Goal: Task Accomplishment & Management: Use online tool/utility

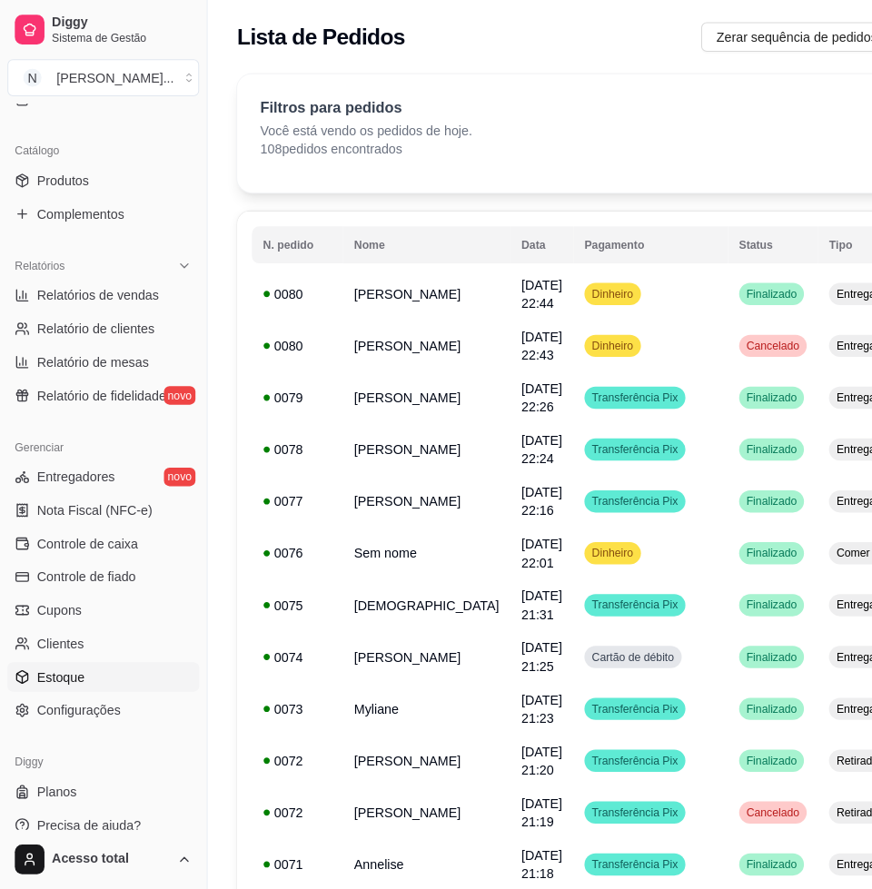
scroll to position [191, 0]
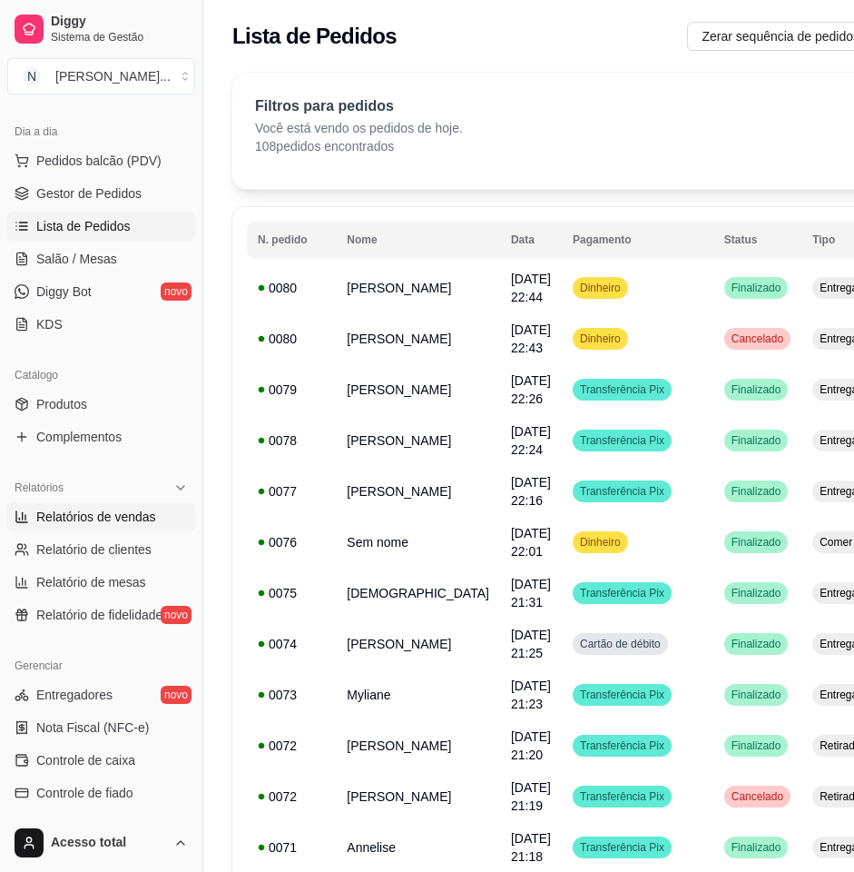
click at [123, 504] on link "Relatórios de vendas" at bounding box center [101, 516] width 188 height 29
select select "ALL"
select select "0"
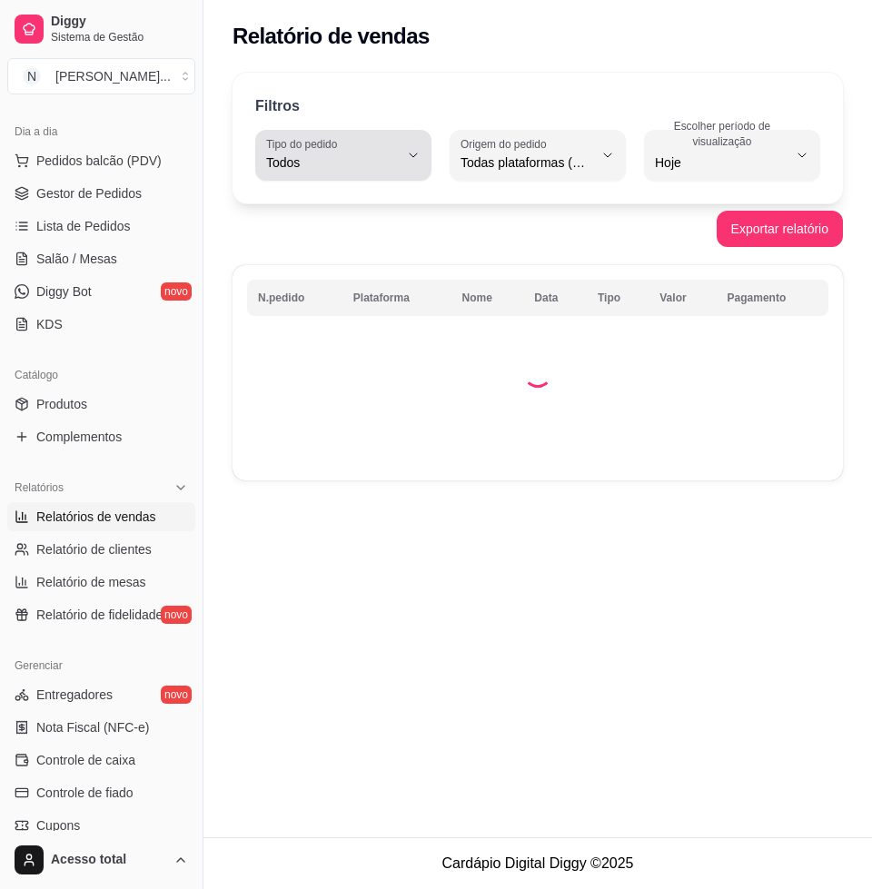
click at [400, 154] on button "Tipo do pedido Todos" at bounding box center [343, 155] width 176 height 51
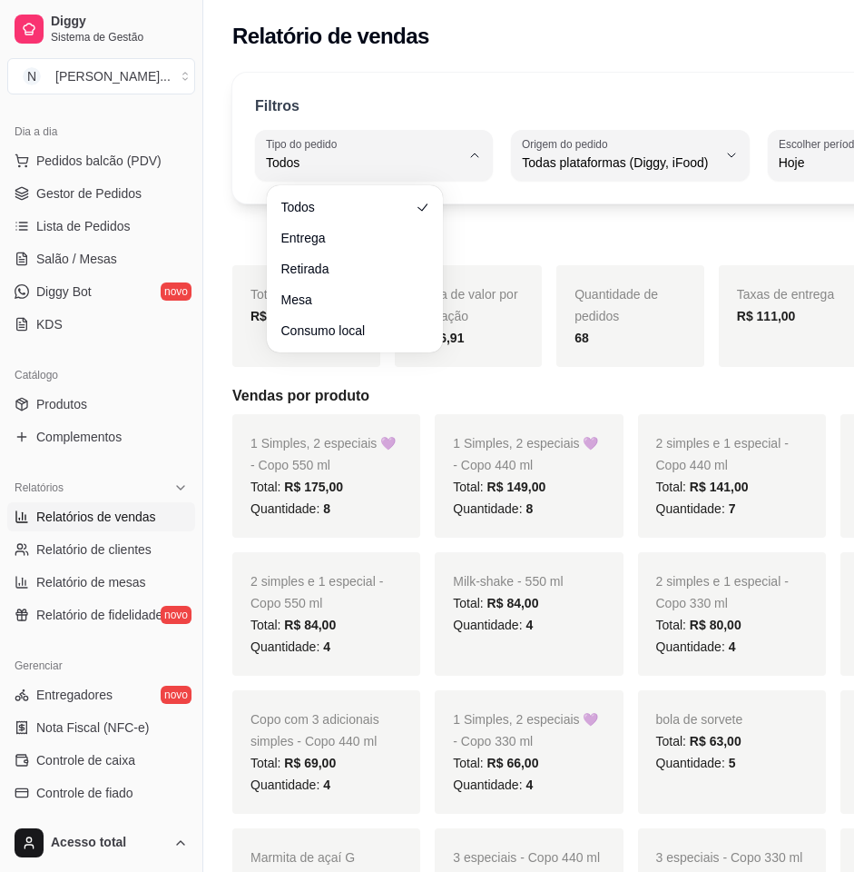
click at [371, 222] on ul "Todos Entrega Retirada Mesa Consumo local" at bounding box center [355, 268] width 162 height 153
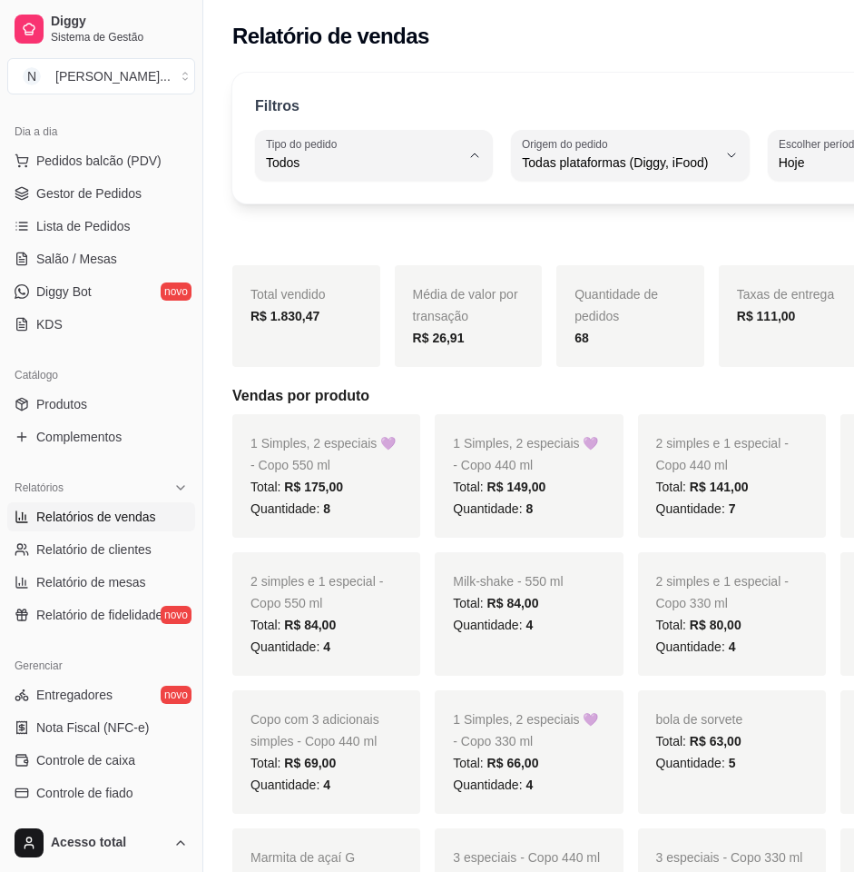
click at [372, 243] on span "Entrega" at bounding box center [345, 235] width 123 height 17
type input "DELIVERY"
select select "DELIVERY"
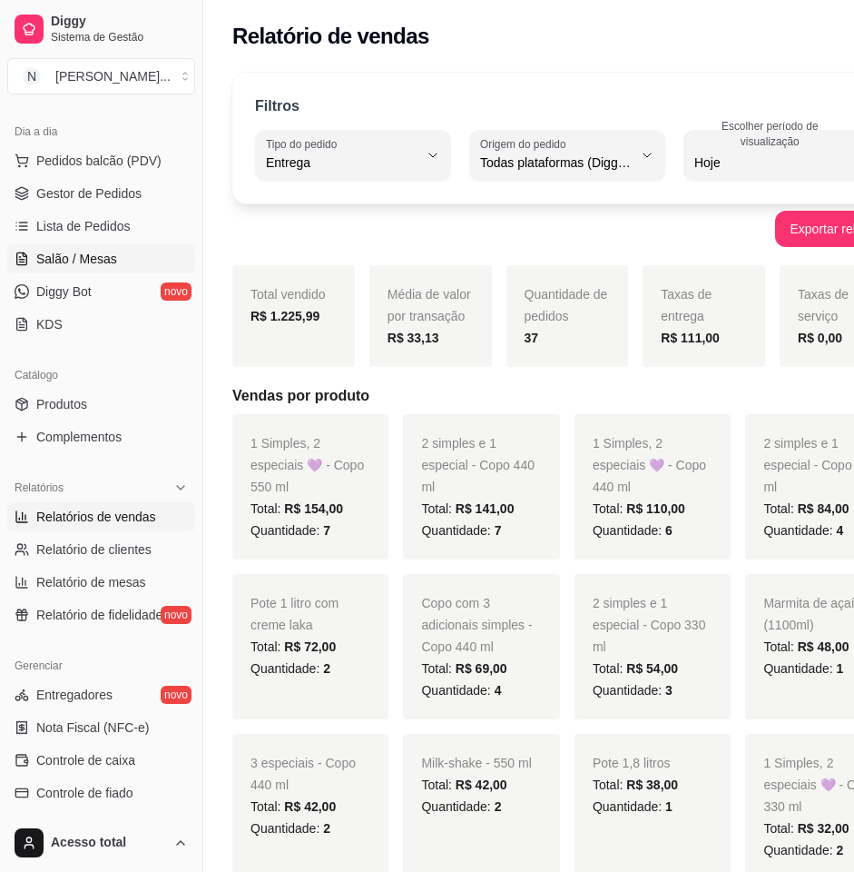
click at [132, 265] on link "Salão / Mesas" at bounding box center [101, 258] width 188 height 29
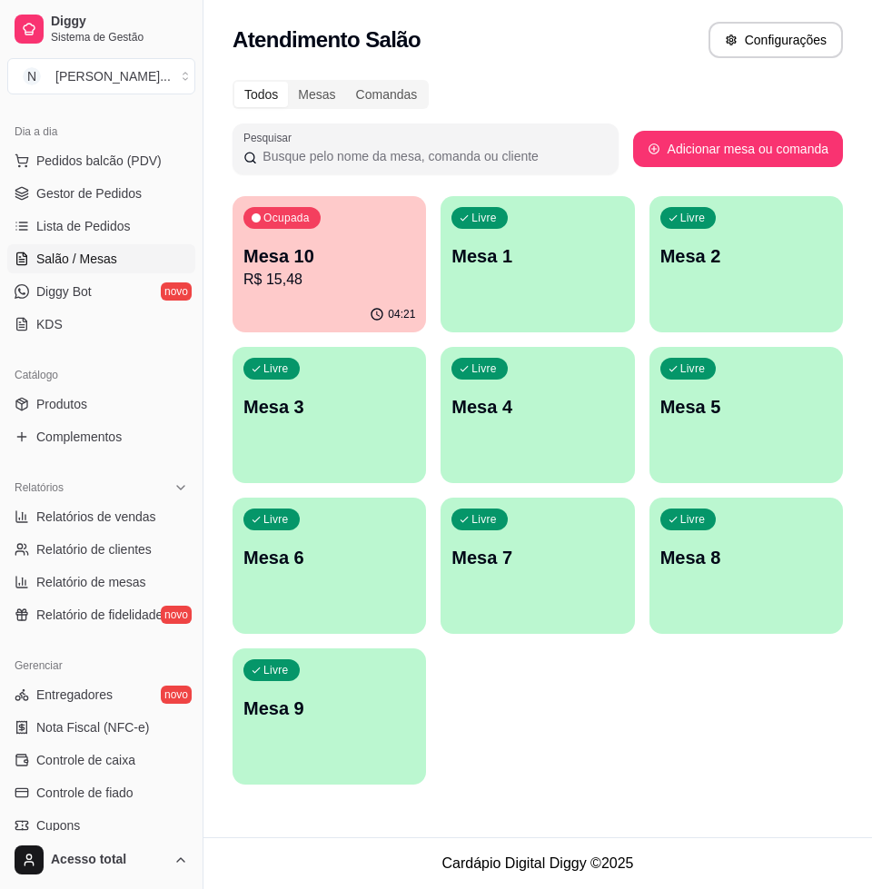
click at [520, 280] on div "Livre Mesa 1" at bounding box center [536, 253] width 193 height 114
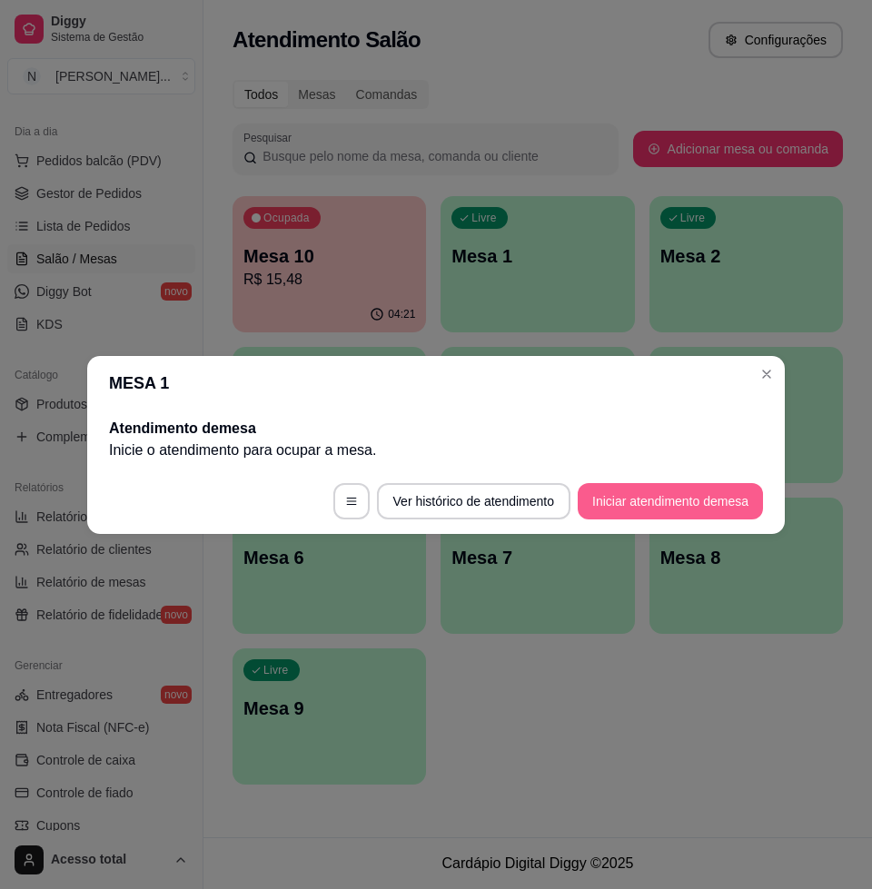
click at [667, 491] on button "Iniciar atendimento de mesa" at bounding box center [669, 501] width 185 height 36
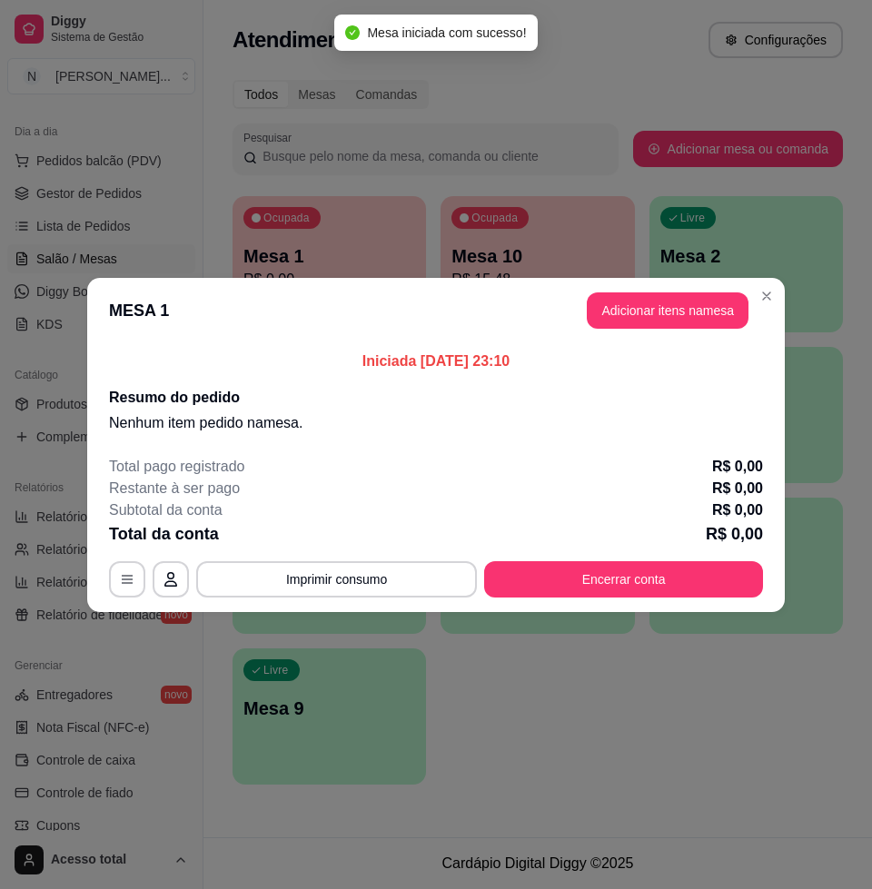
click at [706, 322] on button "Adicionar itens na mesa" at bounding box center [668, 310] width 162 height 36
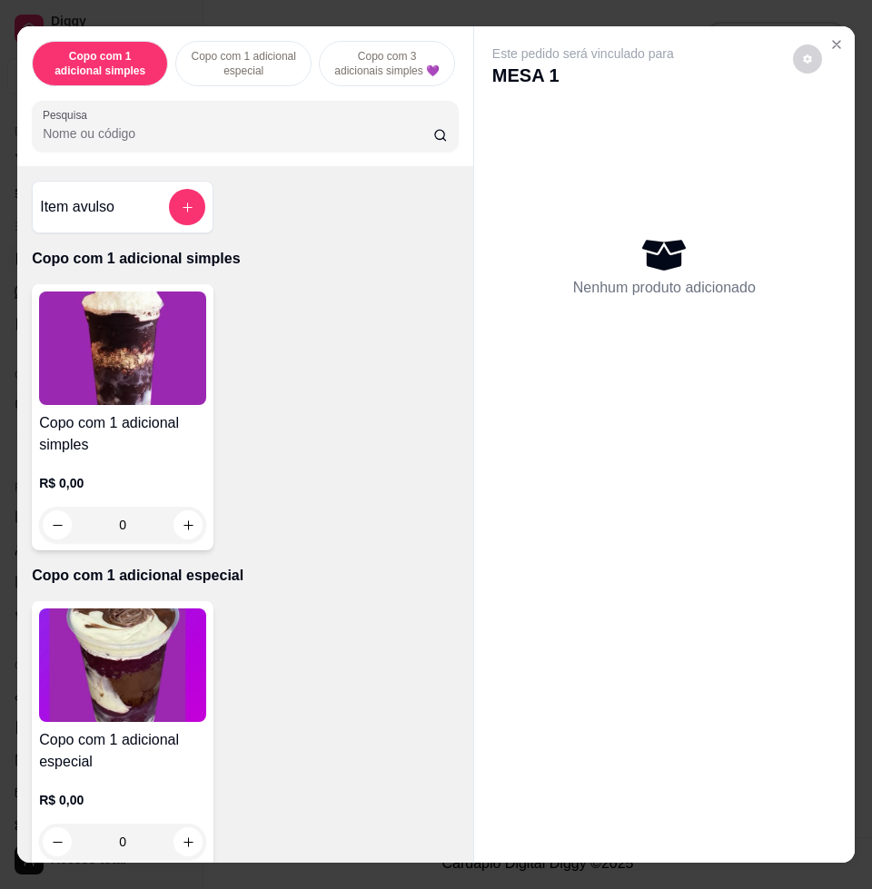
click at [300, 133] on input "Pesquisa" at bounding box center [238, 133] width 390 height 18
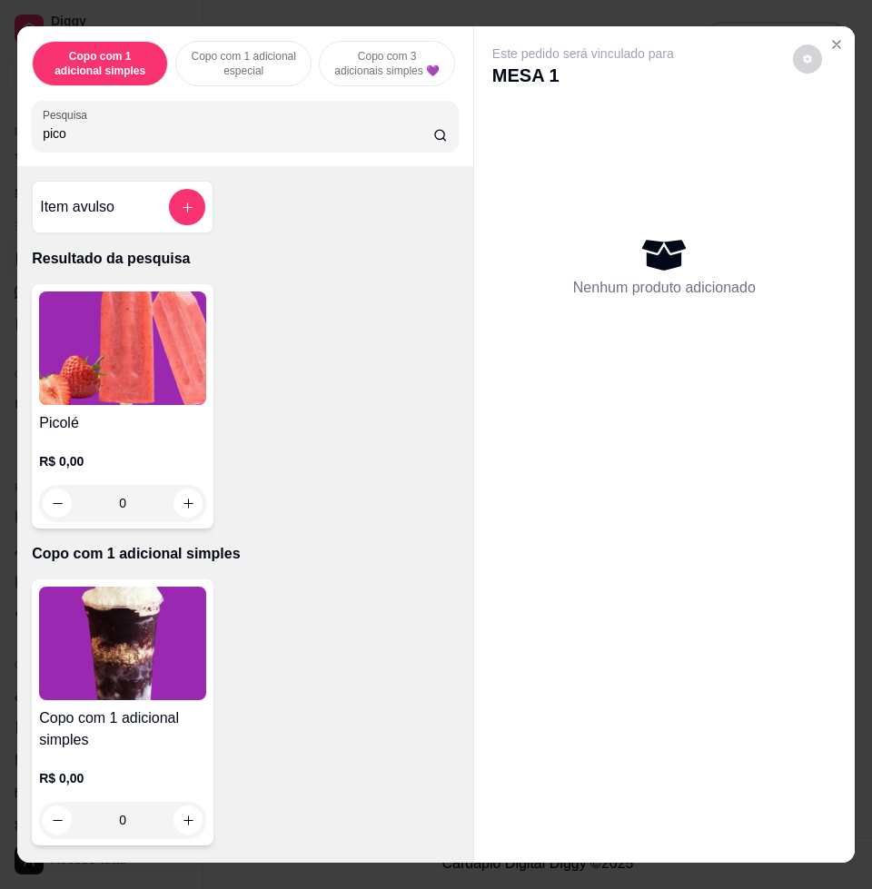
type input "pico"
click at [124, 340] on img at bounding box center [122, 347] width 167 height 113
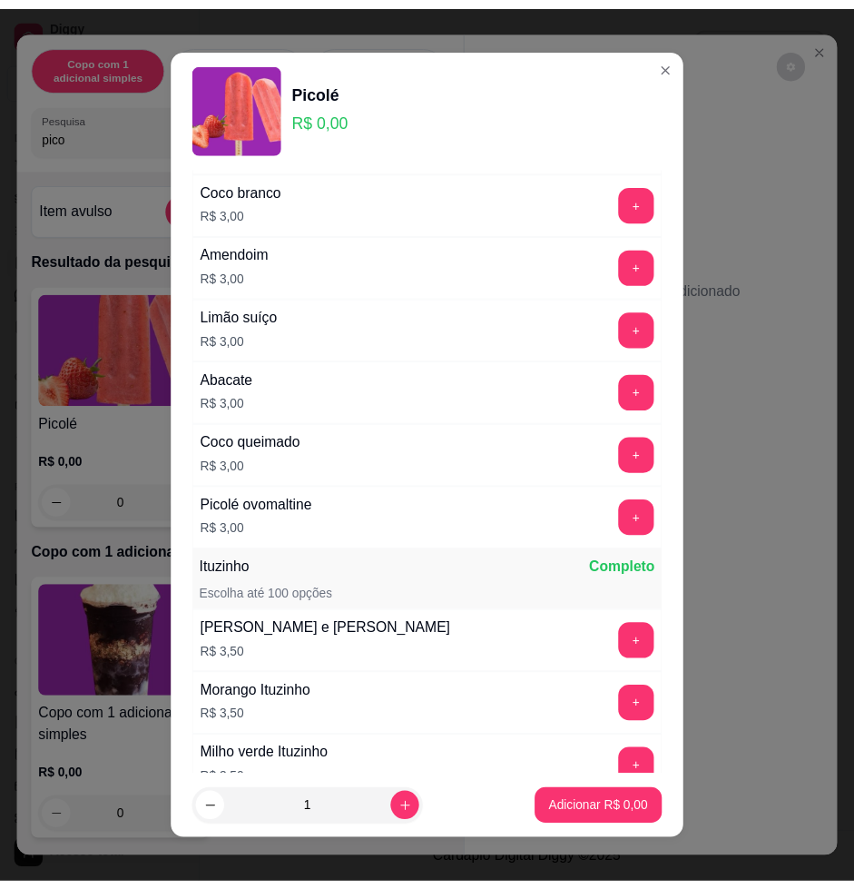
scroll to position [1589, 0]
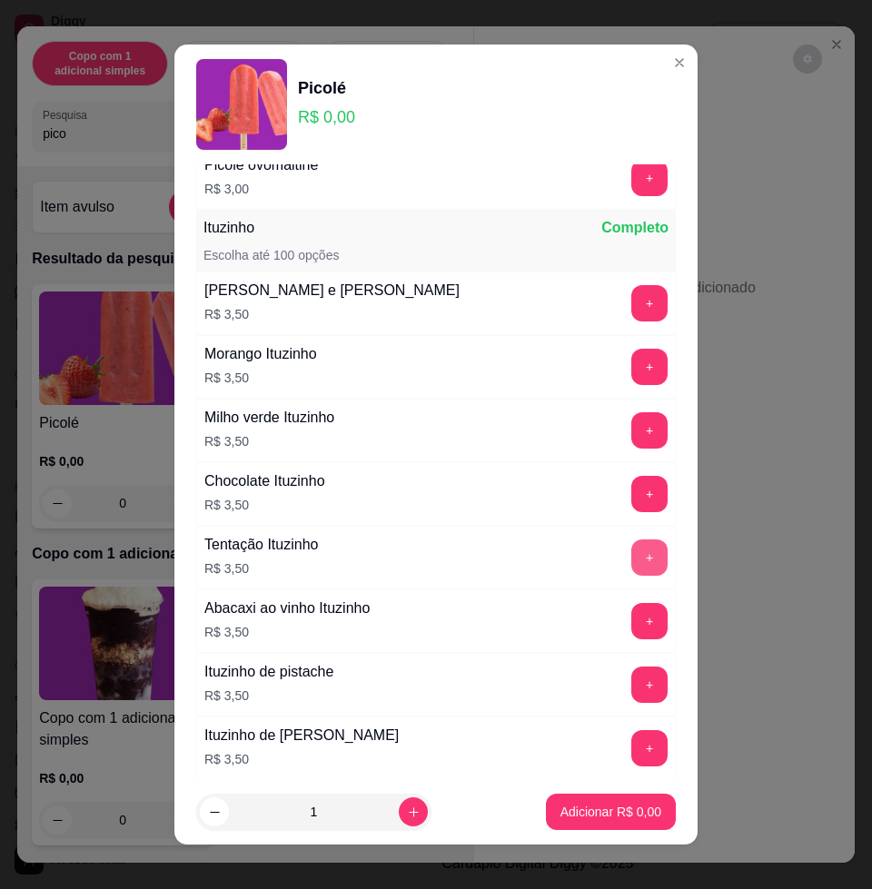
click at [631, 569] on button "+" at bounding box center [649, 557] width 36 height 36
click at [632, 569] on button "+" at bounding box center [649, 557] width 35 height 35
click at [571, 811] on p "Adicionar R$ 10,50" at bounding box center [607, 812] width 108 height 18
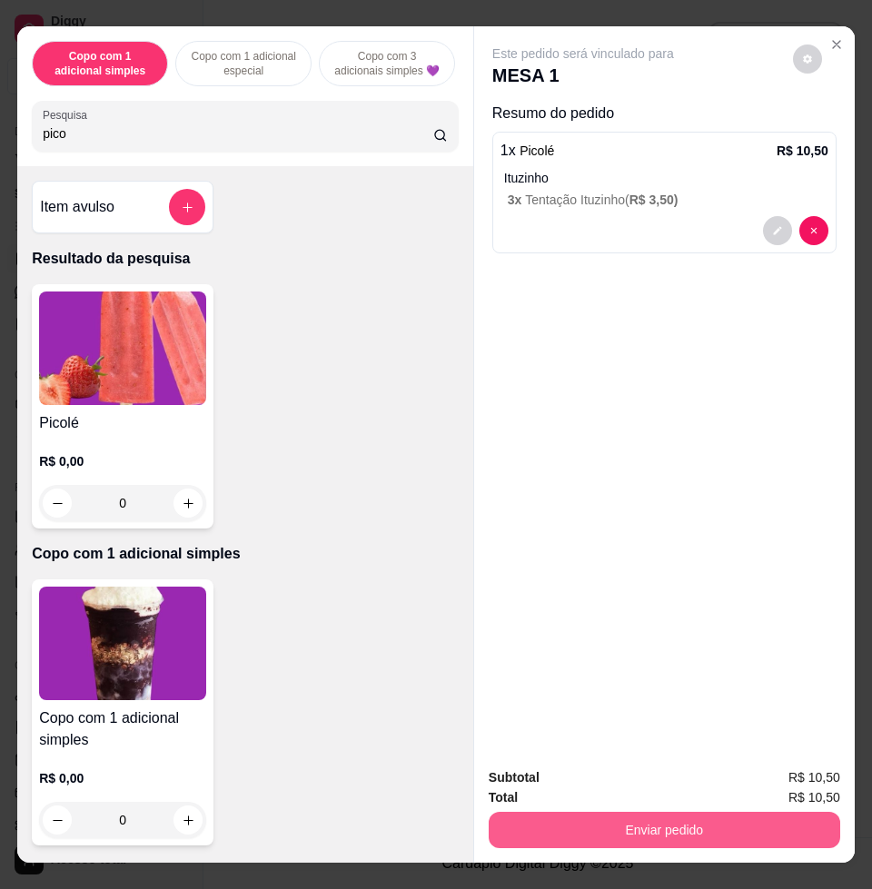
click at [654, 814] on button "Enviar pedido" at bounding box center [663, 830] width 351 height 36
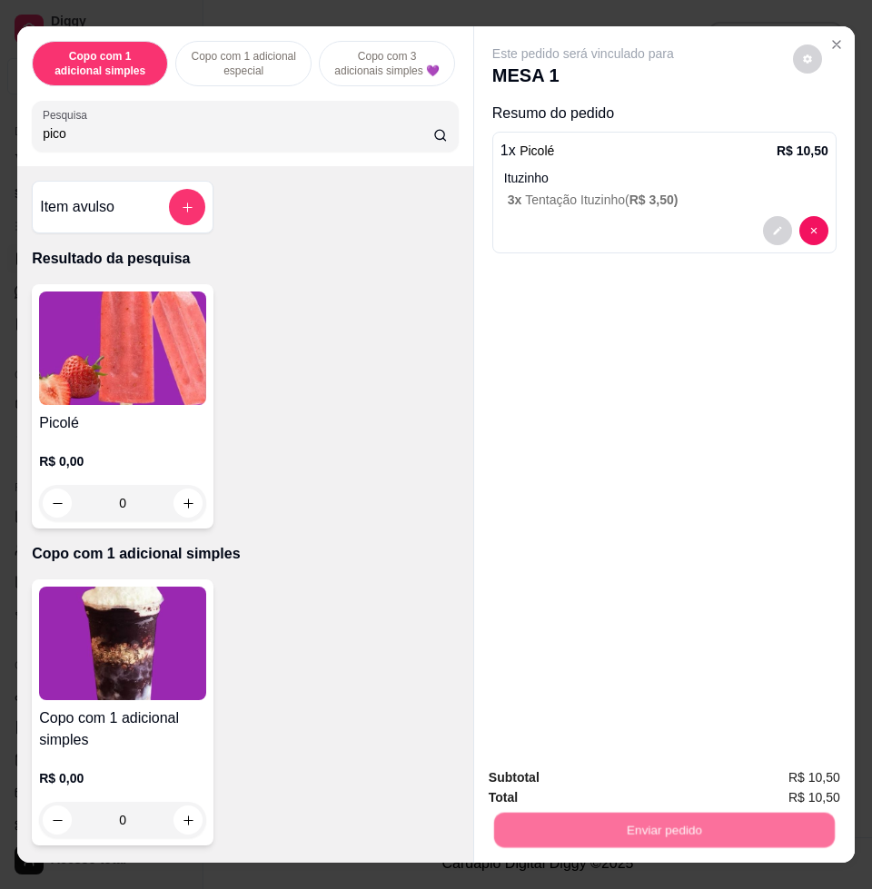
click at [799, 770] on button "Enviar pedido" at bounding box center [790, 776] width 103 height 35
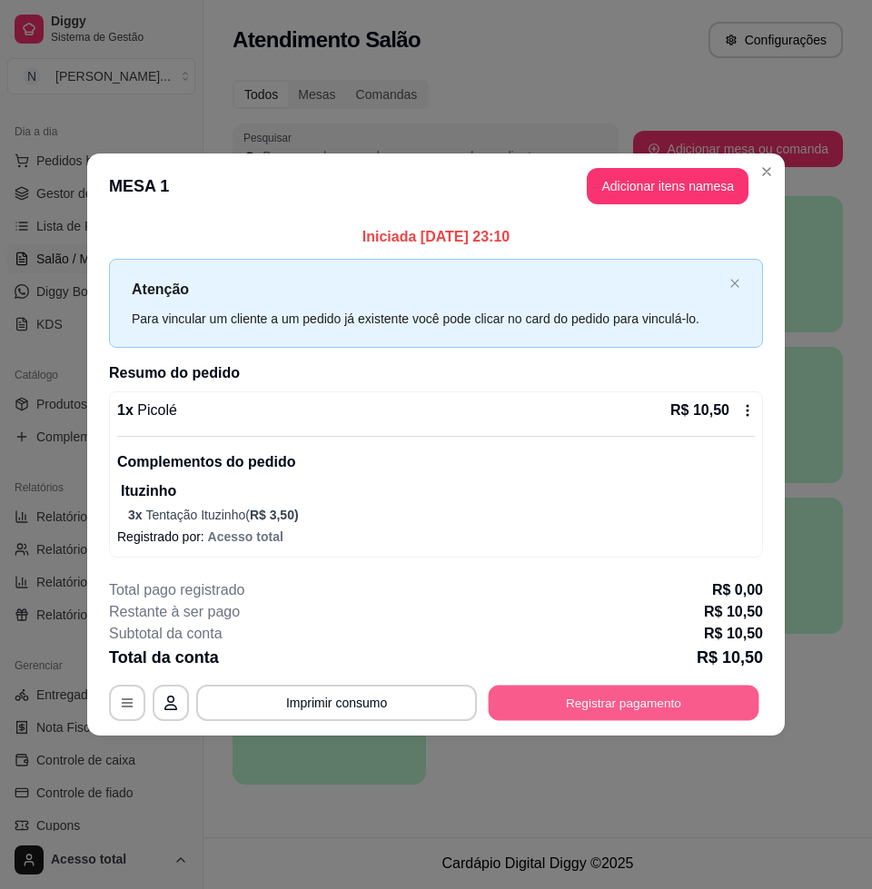
click at [625, 706] on button "Registrar pagamento" at bounding box center [623, 702] width 271 height 35
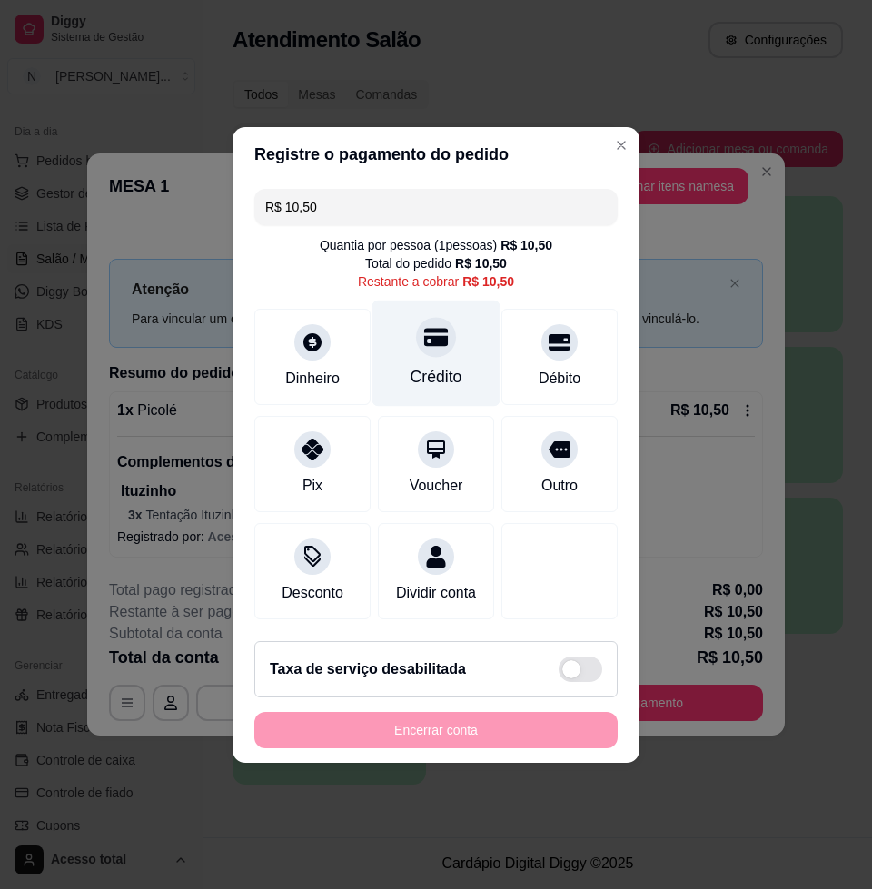
click at [439, 365] on div "Crédito" at bounding box center [436, 377] width 52 height 24
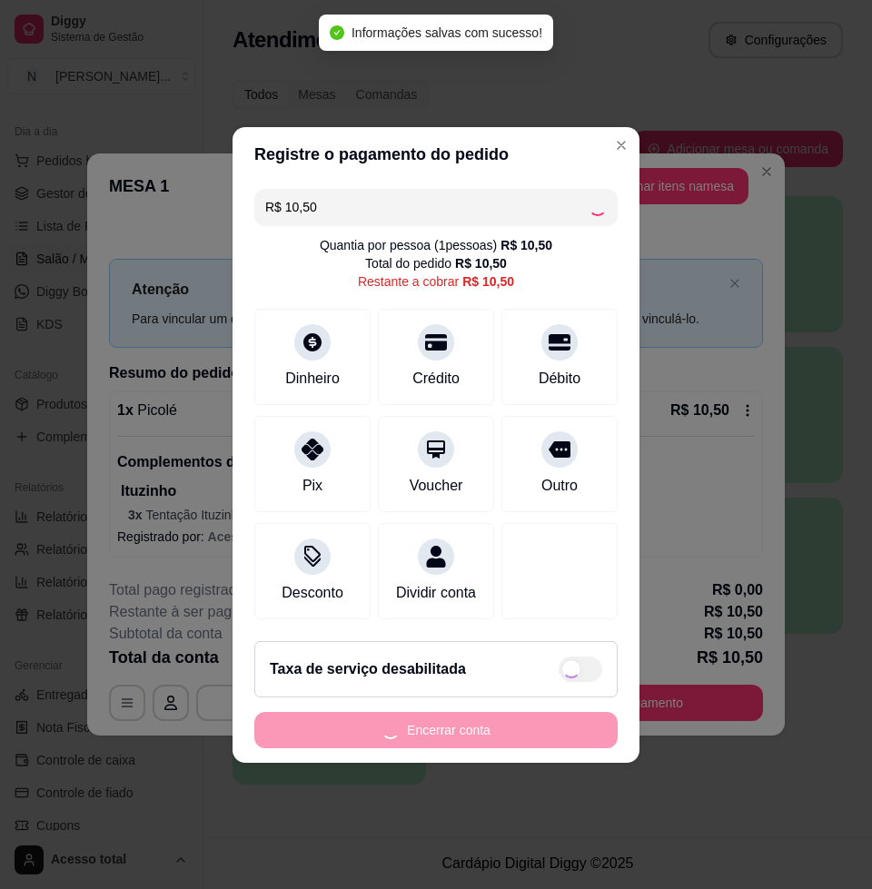
type input "R$ 0,00"
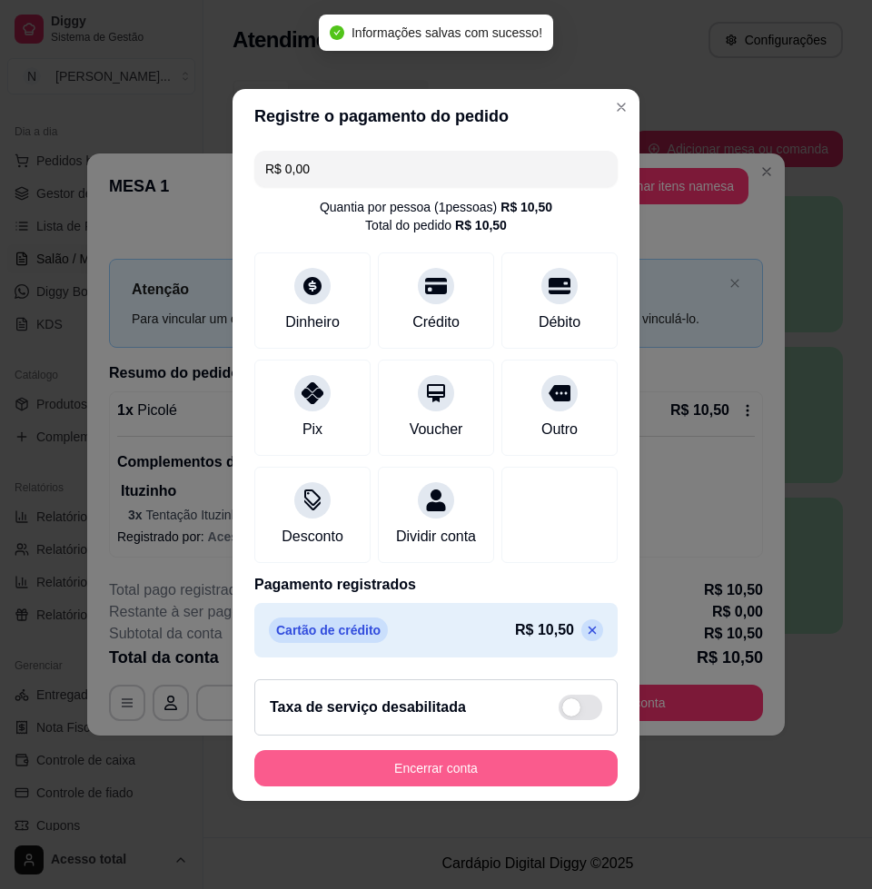
click at [441, 778] on button "Encerrar conta" at bounding box center [435, 768] width 363 height 36
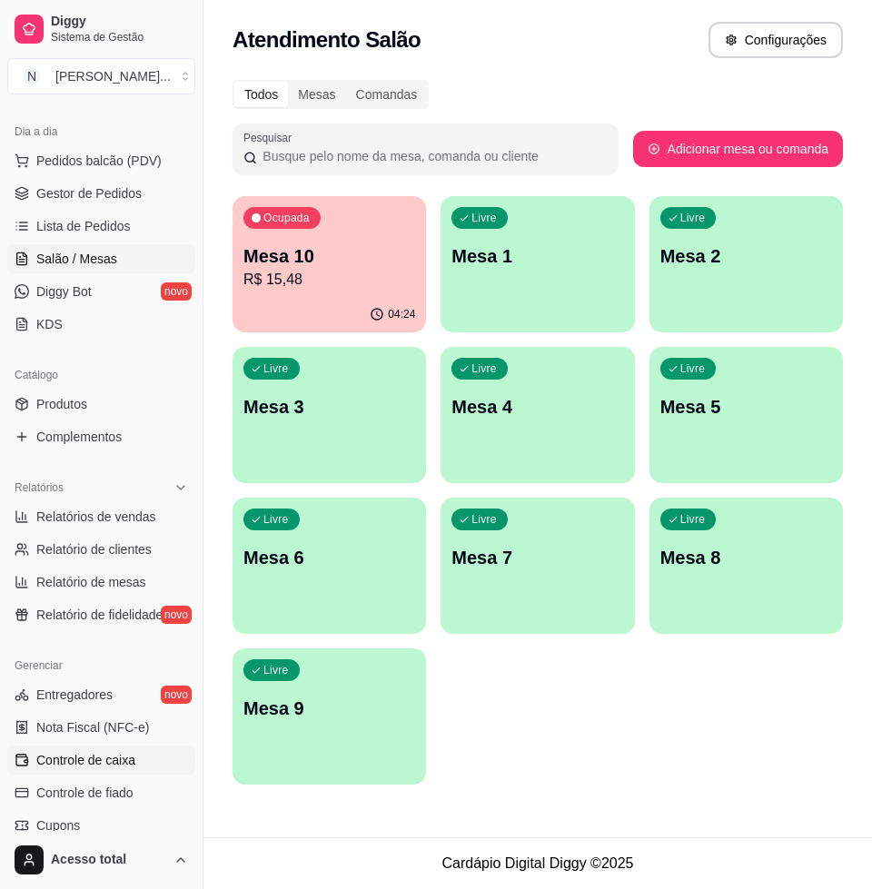
click at [121, 757] on span "Controle de caixa" at bounding box center [85, 760] width 99 height 18
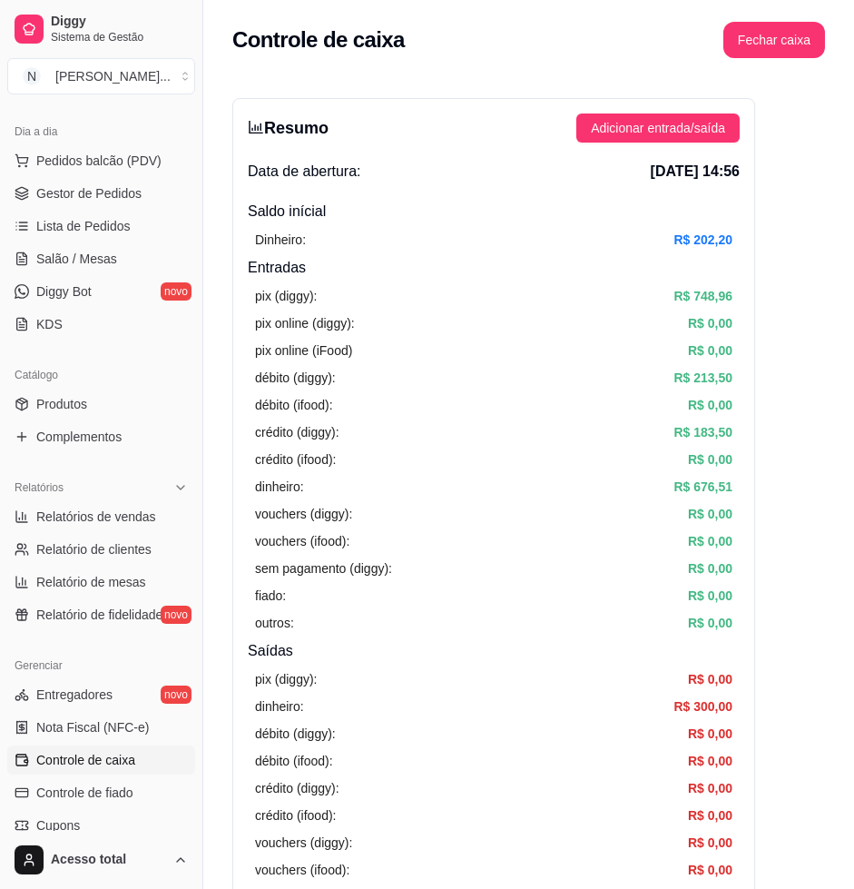
scroll to position [454, 0]
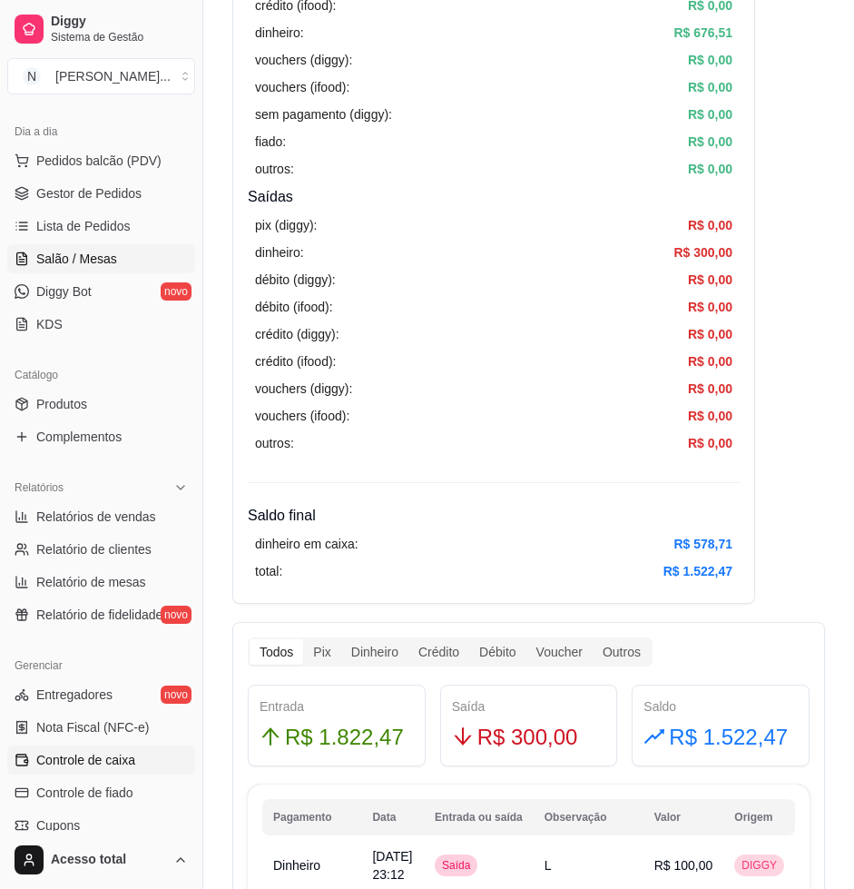
click at [129, 268] on link "Salão / Mesas" at bounding box center [101, 258] width 188 height 29
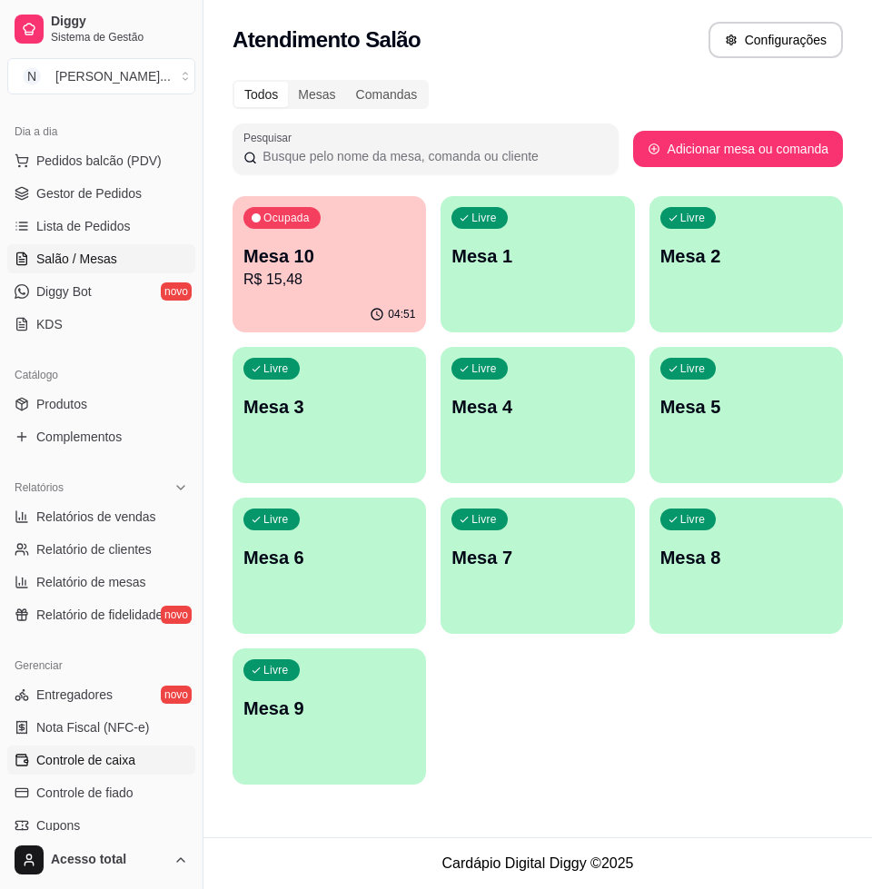
click at [94, 763] on span "Controle de caixa" at bounding box center [85, 760] width 99 height 18
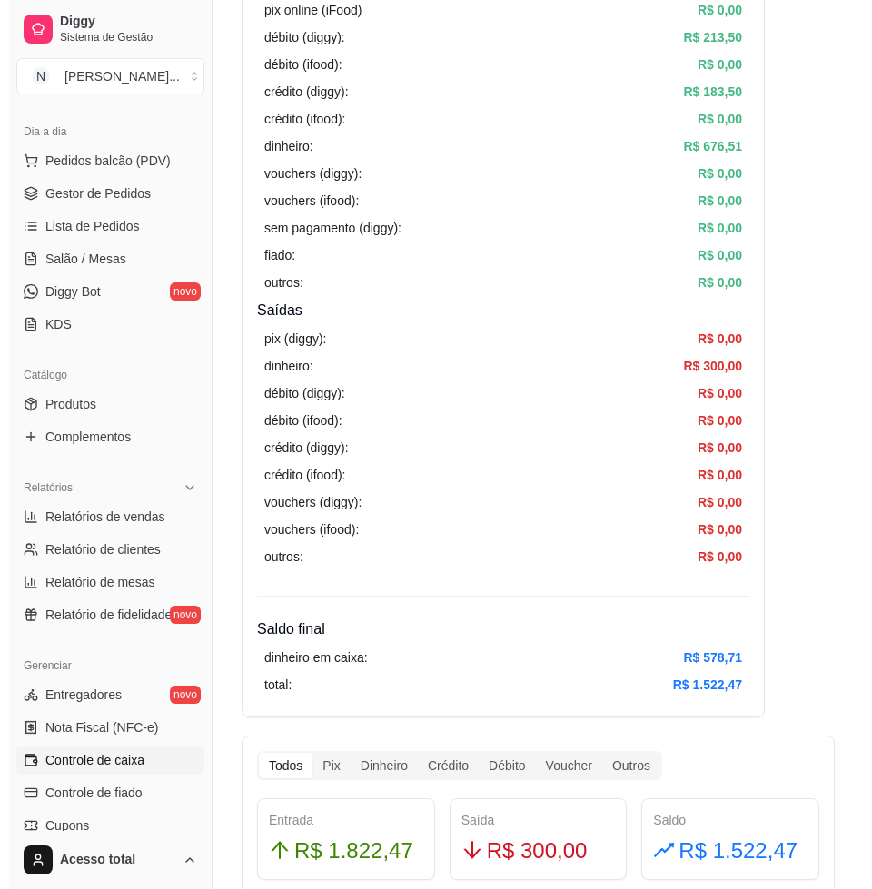
scroll to position [454, 0]
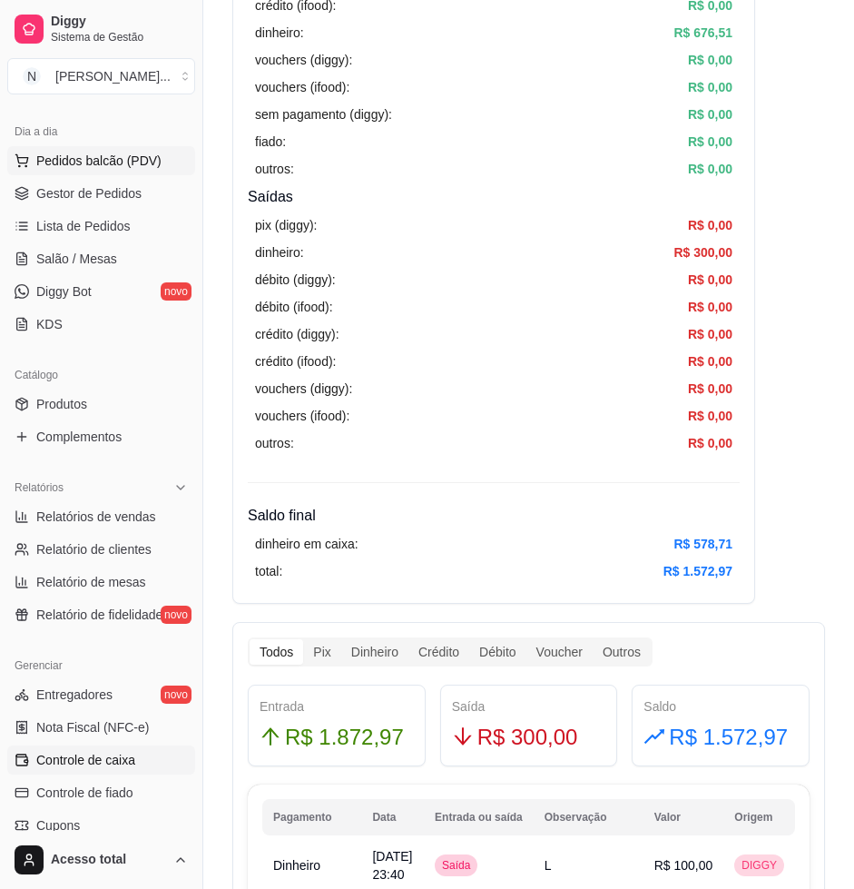
click at [87, 166] on span "Pedidos balcão (PDV)" at bounding box center [98, 161] width 125 height 18
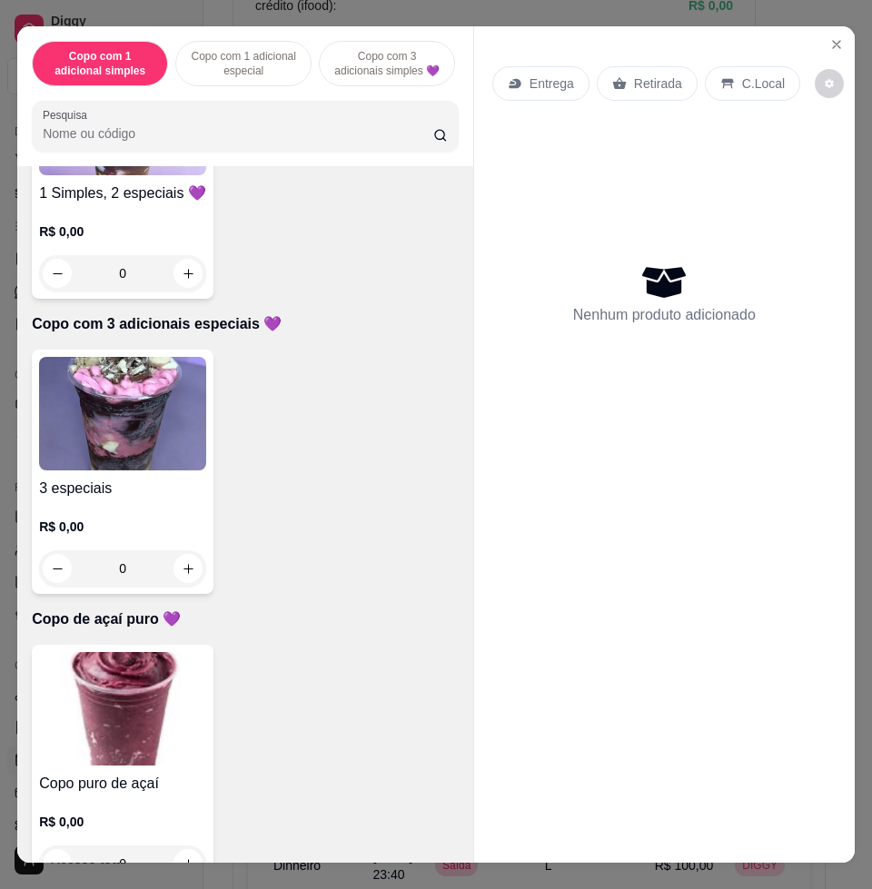
scroll to position [567, 0]
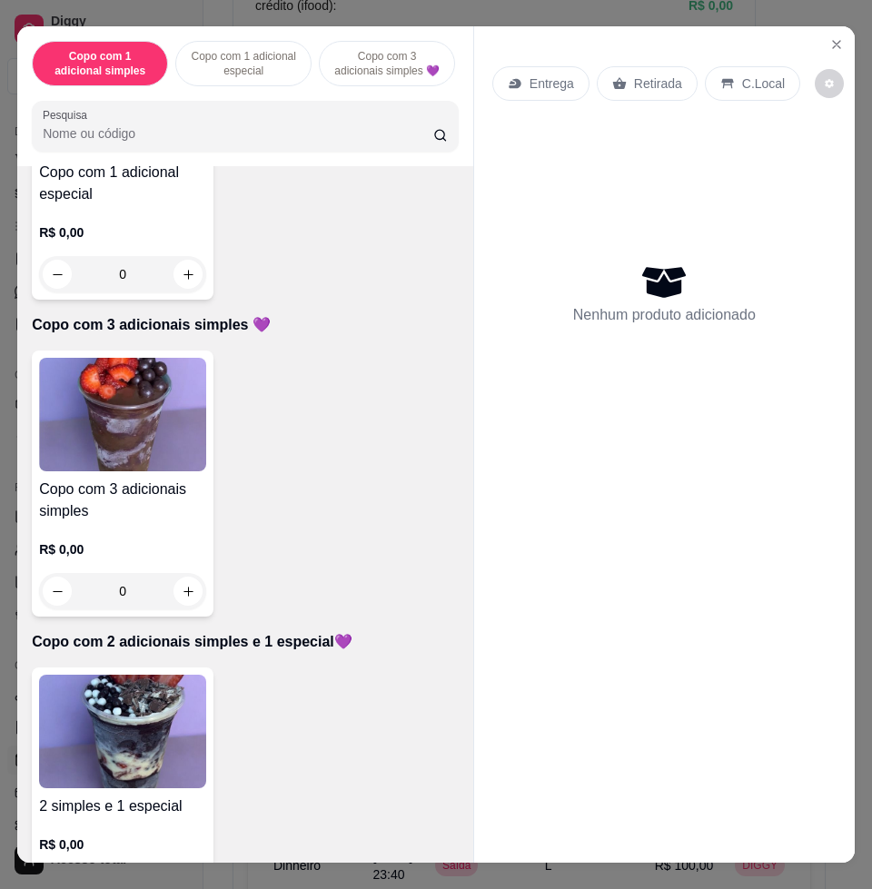
click at [135, 471] on img at bounding box center [122, 414] width 167 height 113
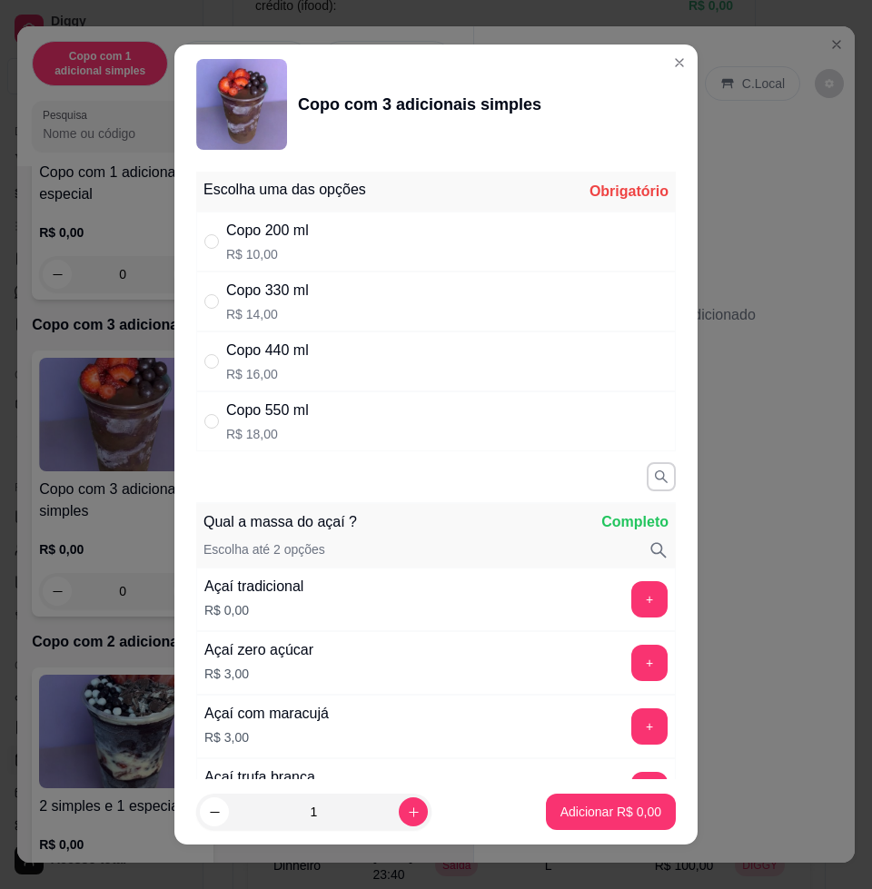
click at [282, 354] on div "Copo 440 ml" at bounding box center [267, 351] width 83 height 22
radio input "true"
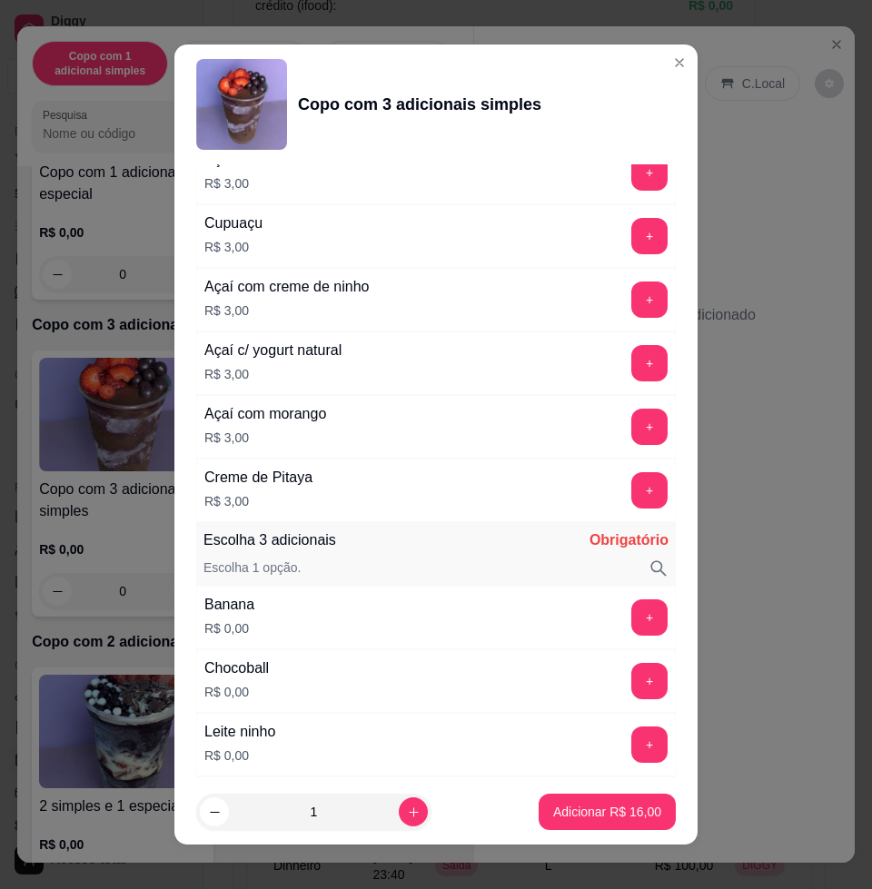
scroll to position [908, 0]
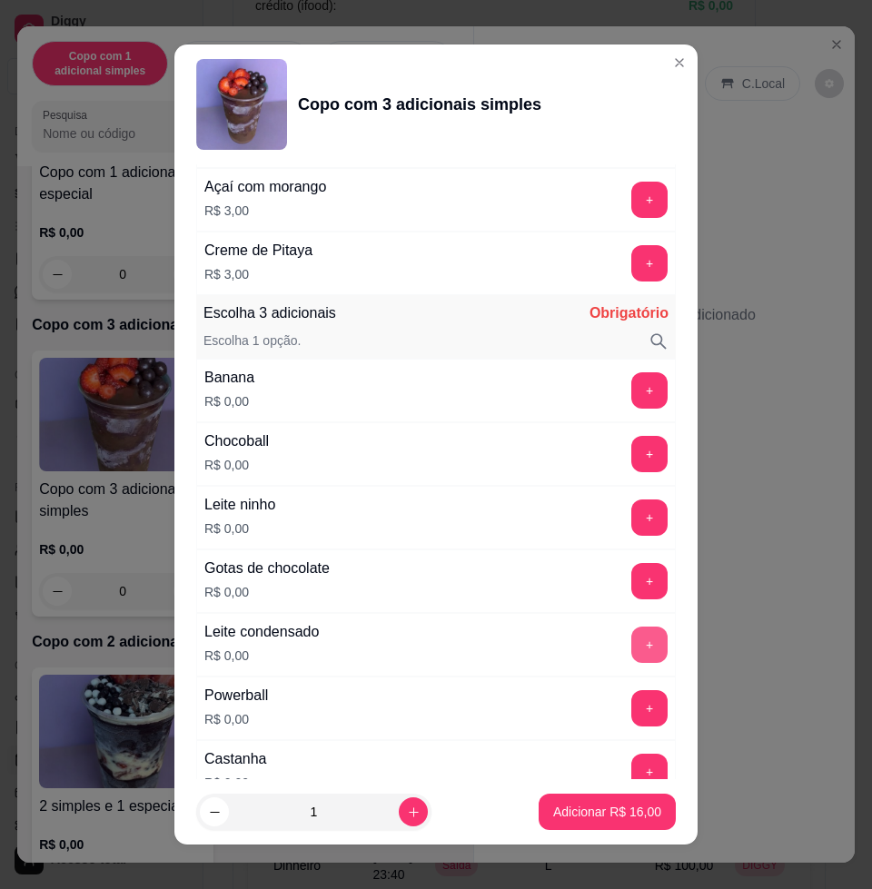
click at [631, 645] on button "+" at bounding box center [649, 644] width 36 height 36
click at [631, 520] on button "+" at bounding box center [649, 517] width 36 height 36
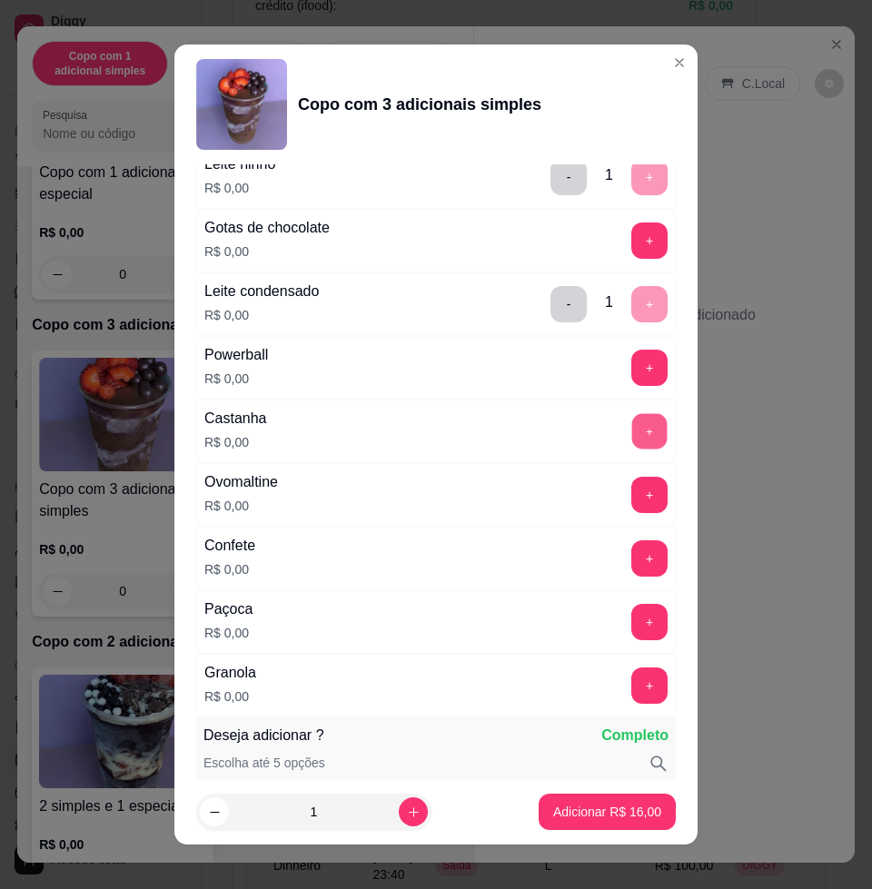
click at [632, 434] on button "+" at bounding box center [649, 431] width 35 height 35
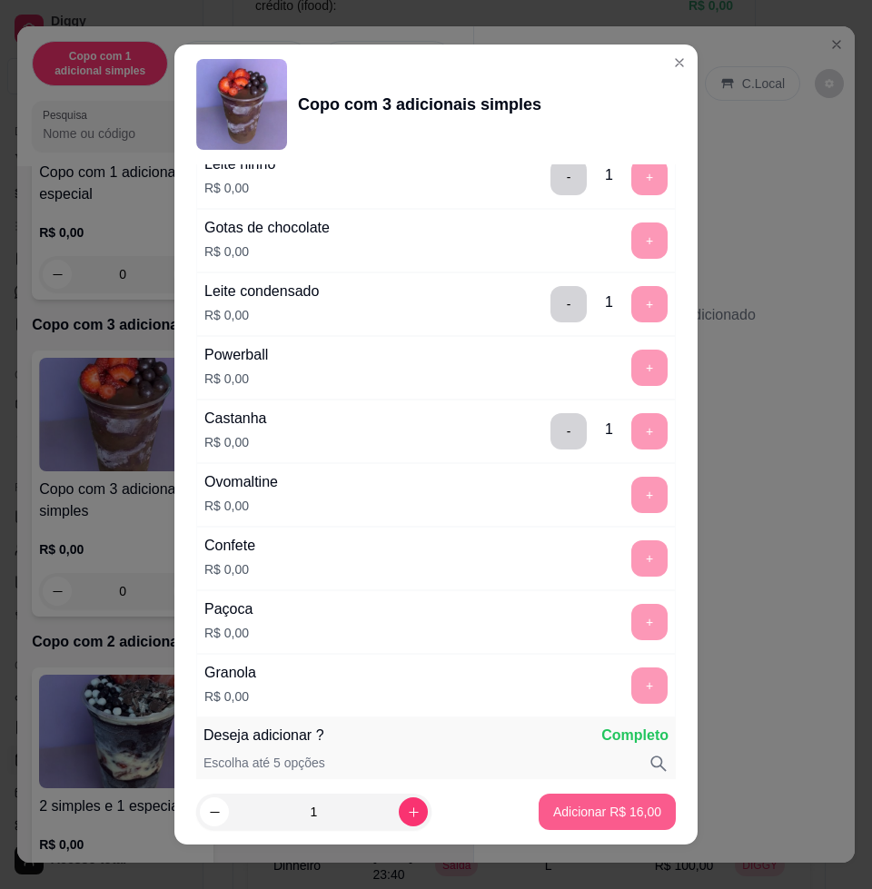
click at [576, 814] on p "Adicionar R$ 16,00" at bounding box center [607, 812] width 108 height 18
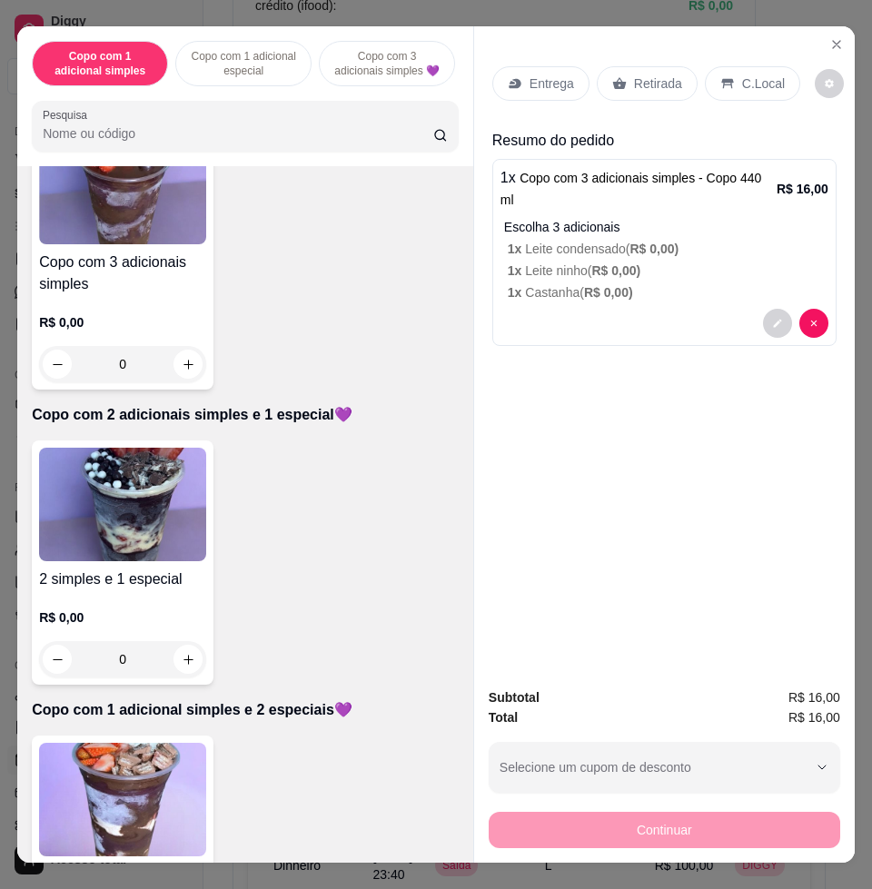
scroll to position [454, 0]
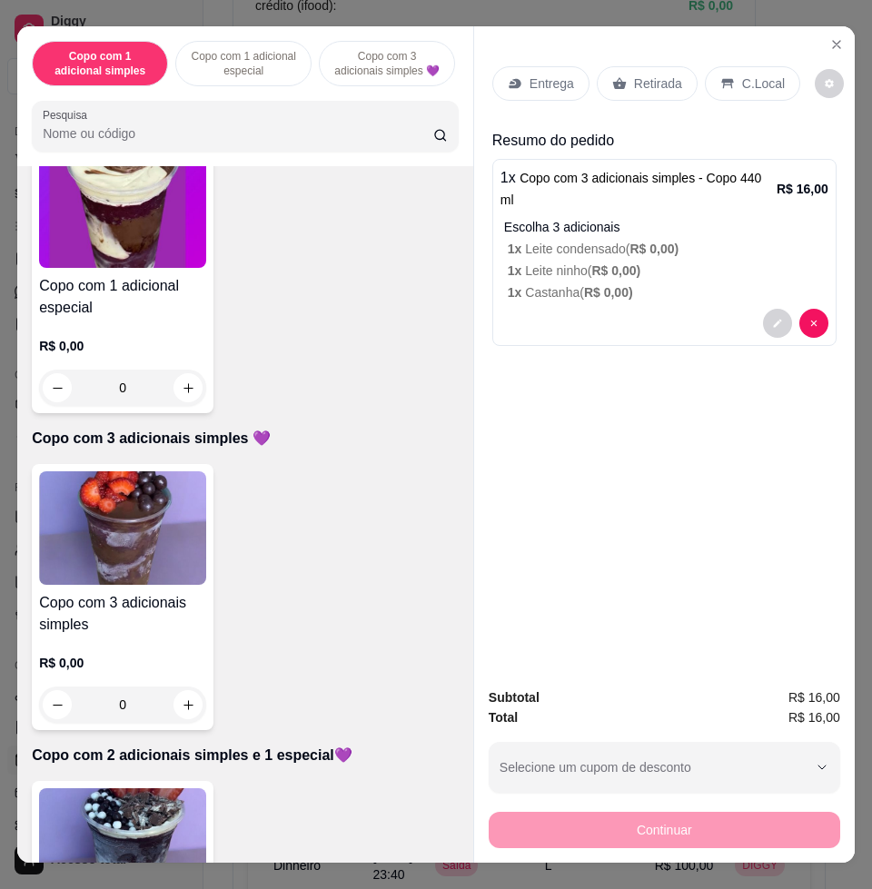
click at [103, 517] on img at bounding box center [122, 527] width 167 height 113
click at [307, 362] on div "Copo 440 ml R$ 16,00" at bounding box center [435, 361] width 479 height 60
radio input "true"
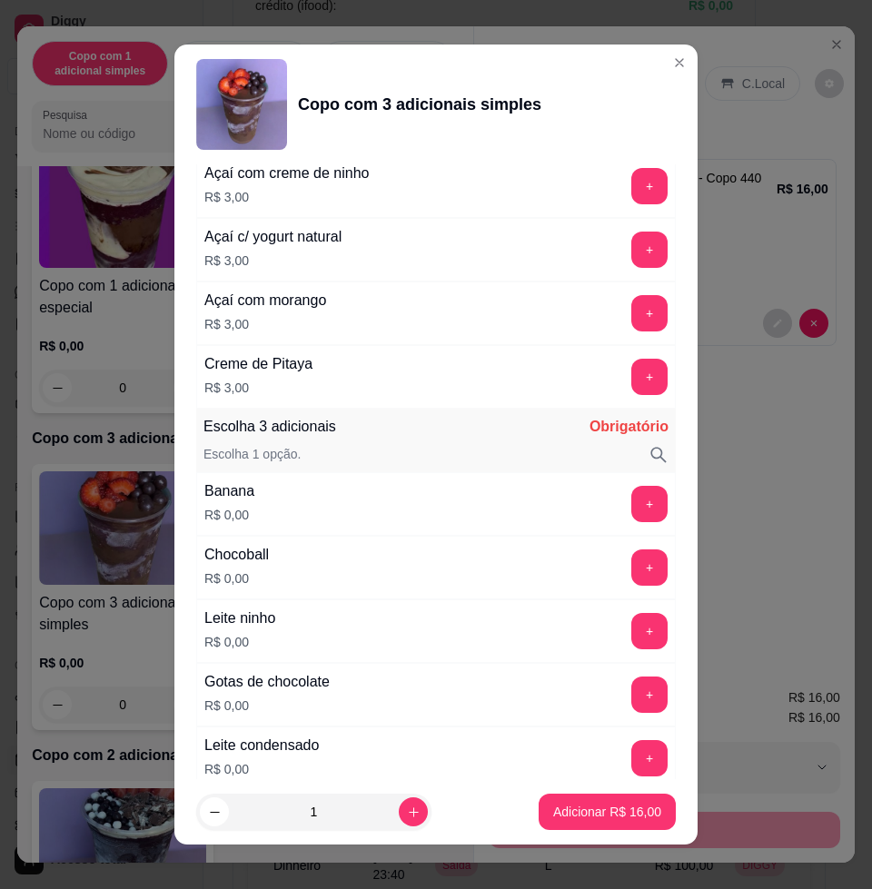
scroll to position [1021, 0]
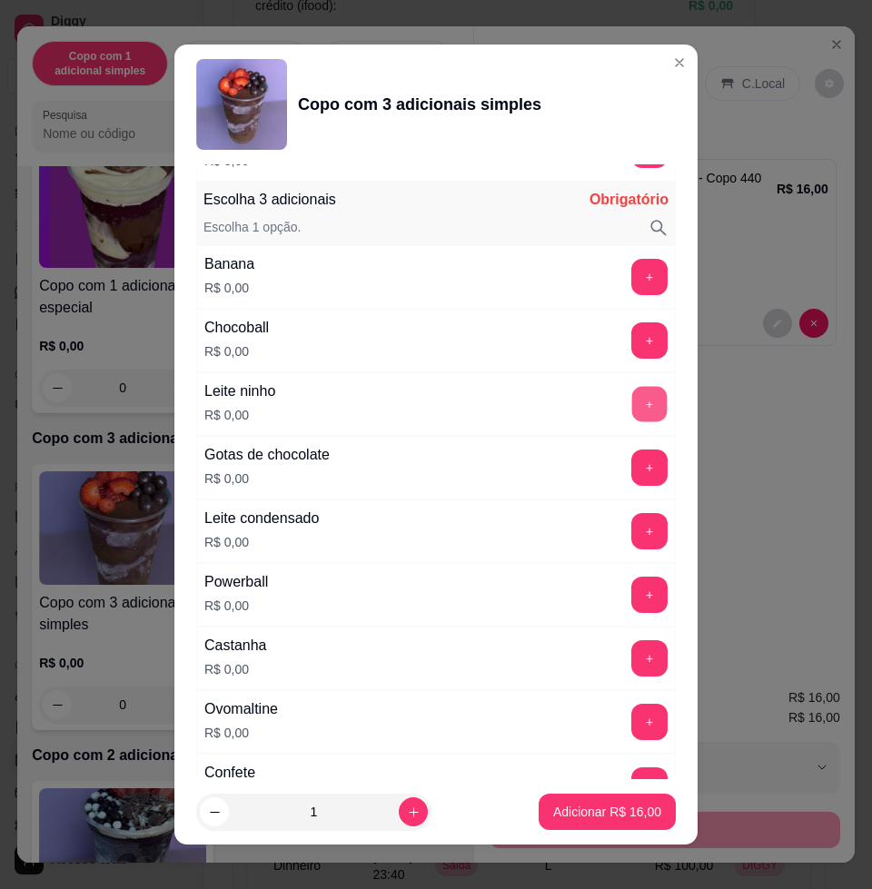
click at [632, 408] on button "+" at bounding box center [649, 404] width 35 height 35
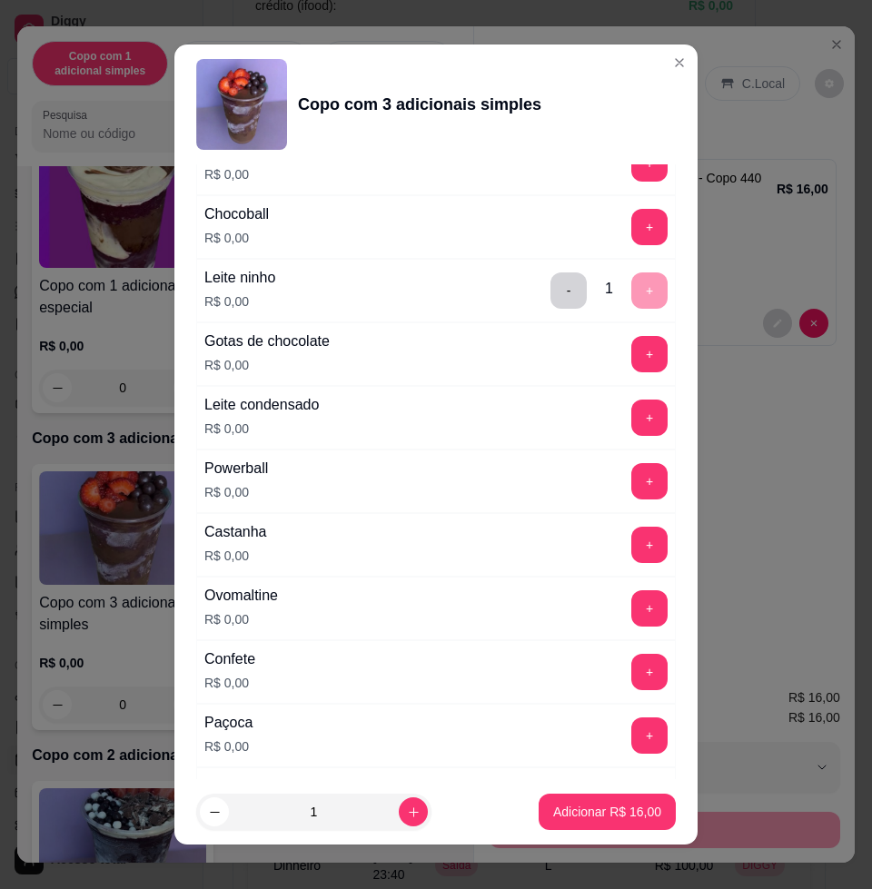
scroll to position [1248, 0]
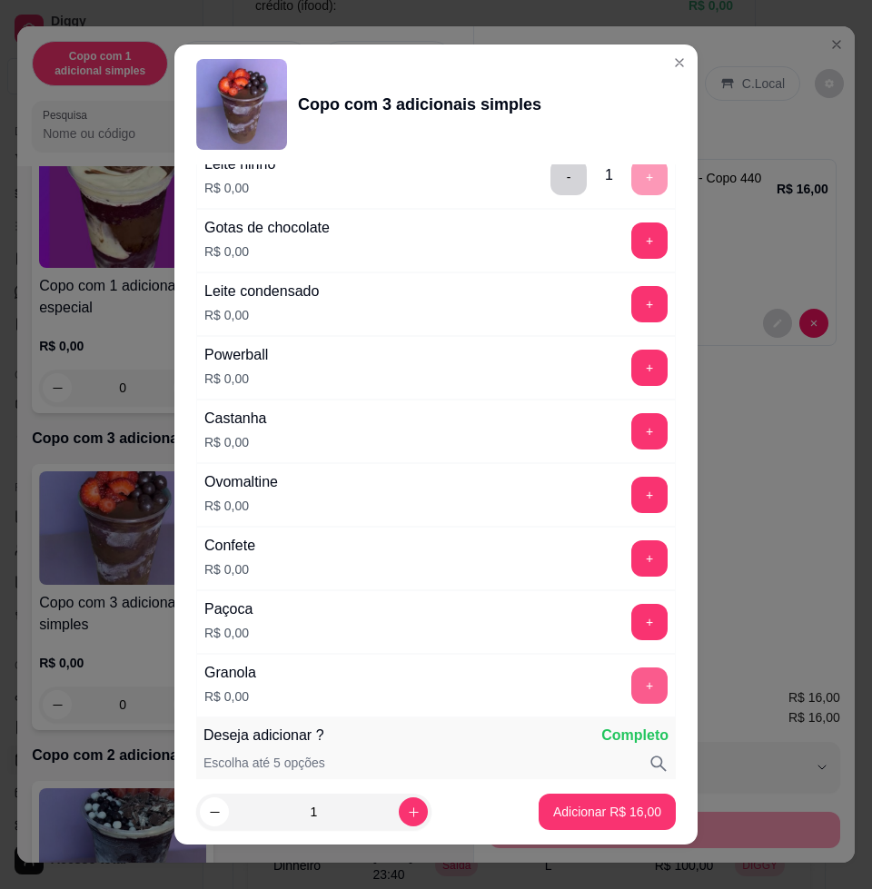
click at [631, 686] on button "+" at bounding box center [649, 685] width 36 height 36
click at [604, 810] on p "Adicionar R$ 16,00" at bounding box center [607, 812] width 108 height 18
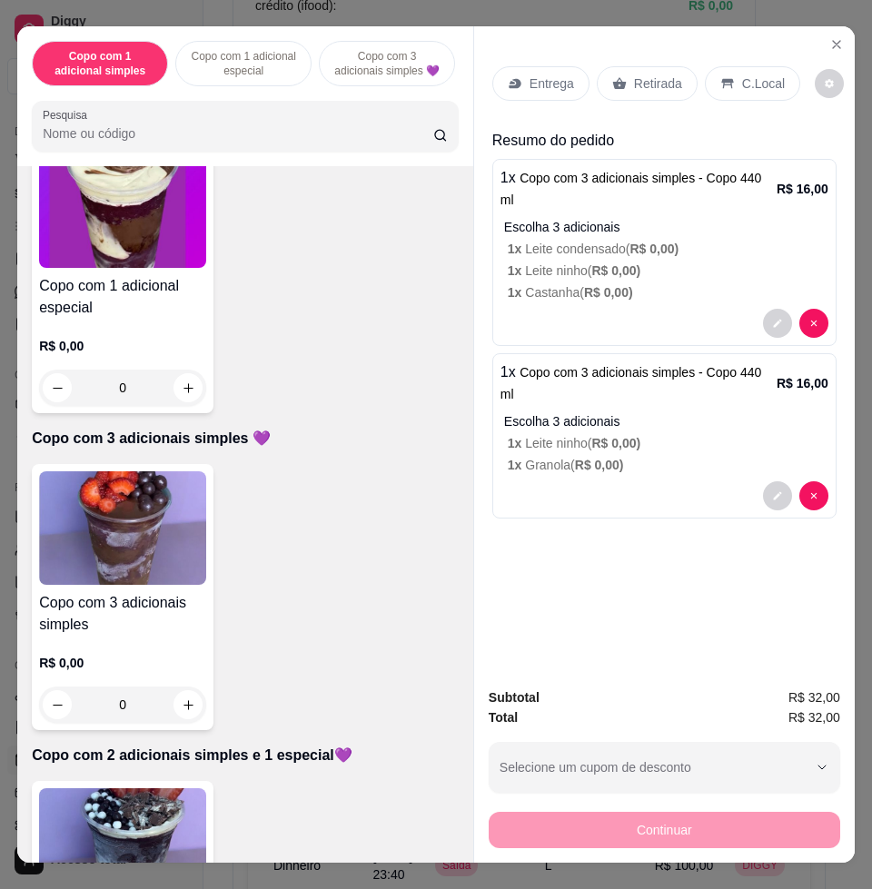
click at [539, 83] on p "Entrega" at bounding box center [551, 83] width 44 height 18
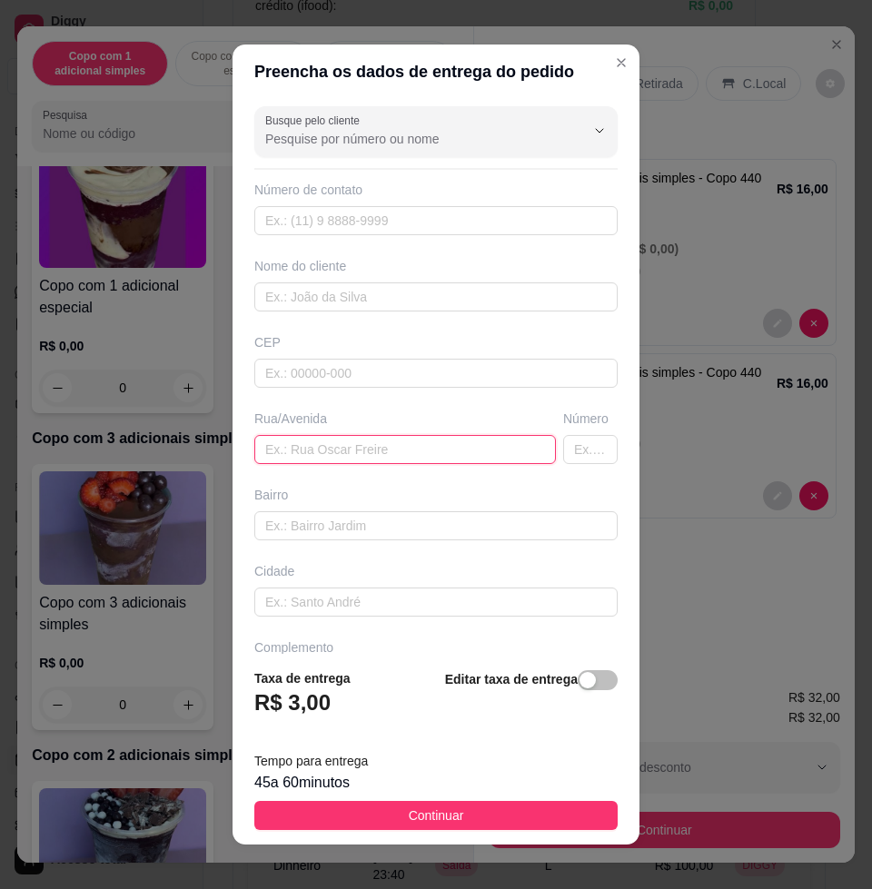
click at [350, 459] on input "text" at bounding box center [404, 449] width 301 height 29
type input "Fabricade Lajes [STREET_ADDRESS][PERSON_NAME]"
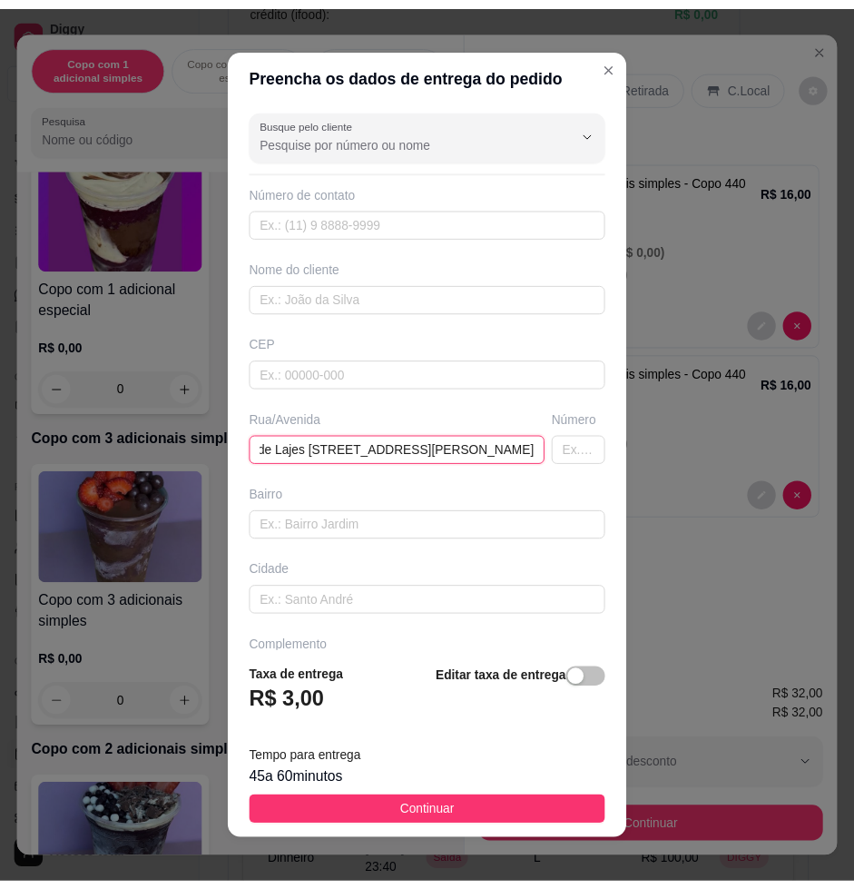
scroll to position [0, 64]
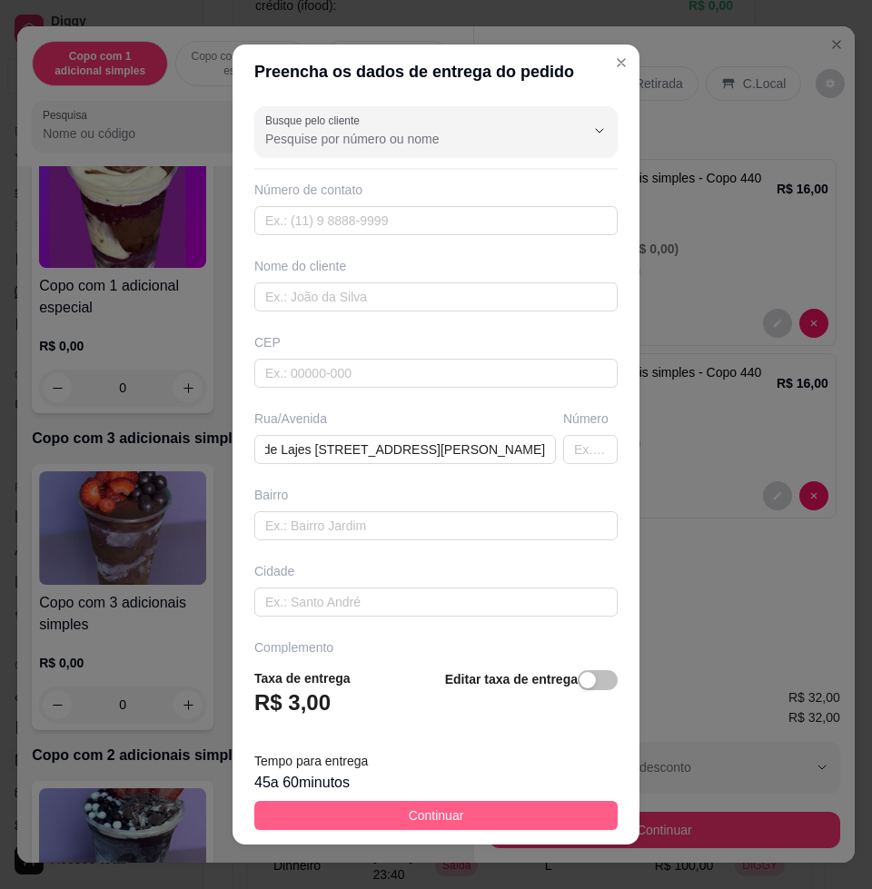
click at [499, 816] on button "Continuar" at bounding box center [435, 815] width 363 height 29
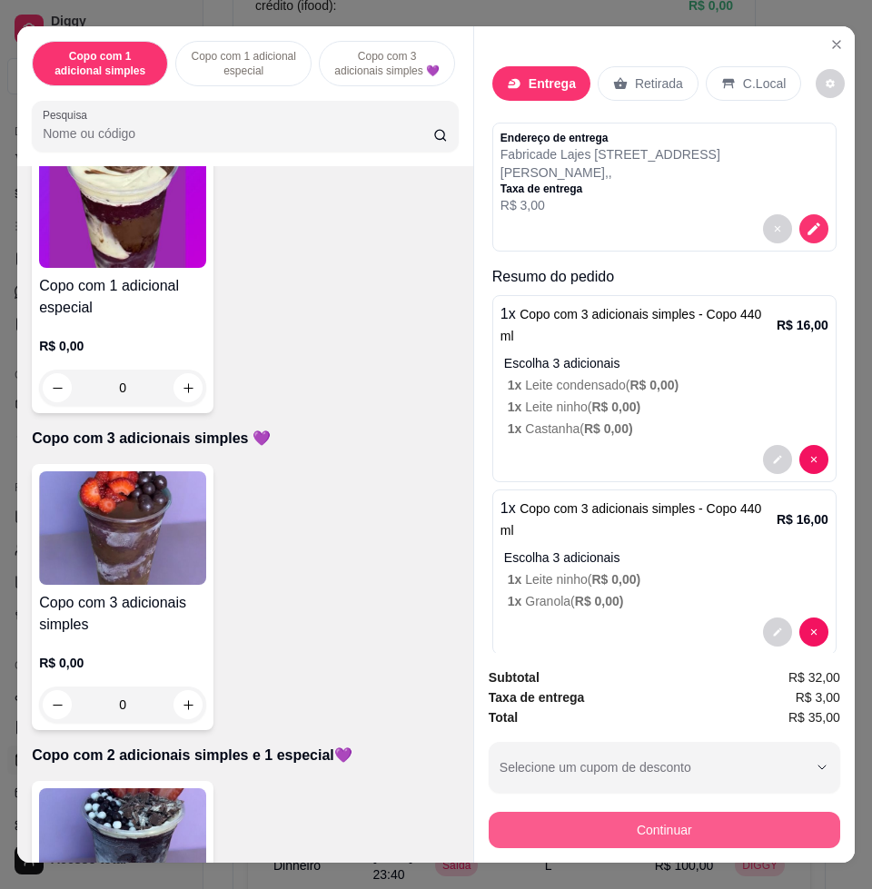
click at [693, 821] on button "Continuar" at bounding box center [663, 830] width 351 height 36
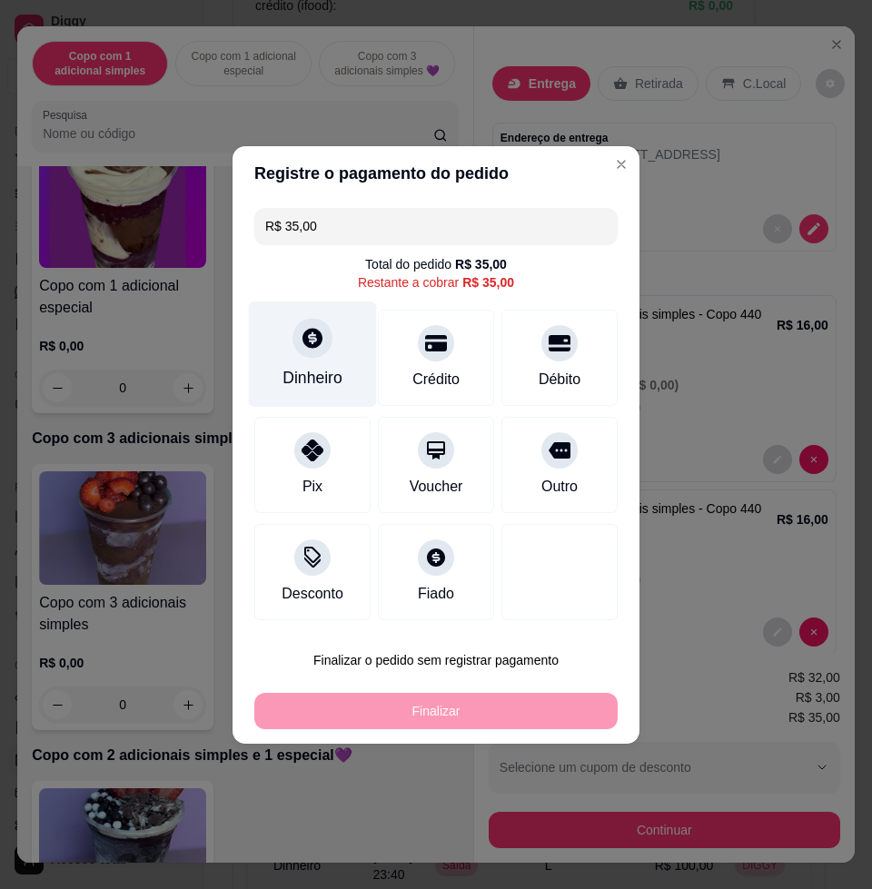
click at [317, 351] on div at bounding box center [312, 338] width 40 height 40
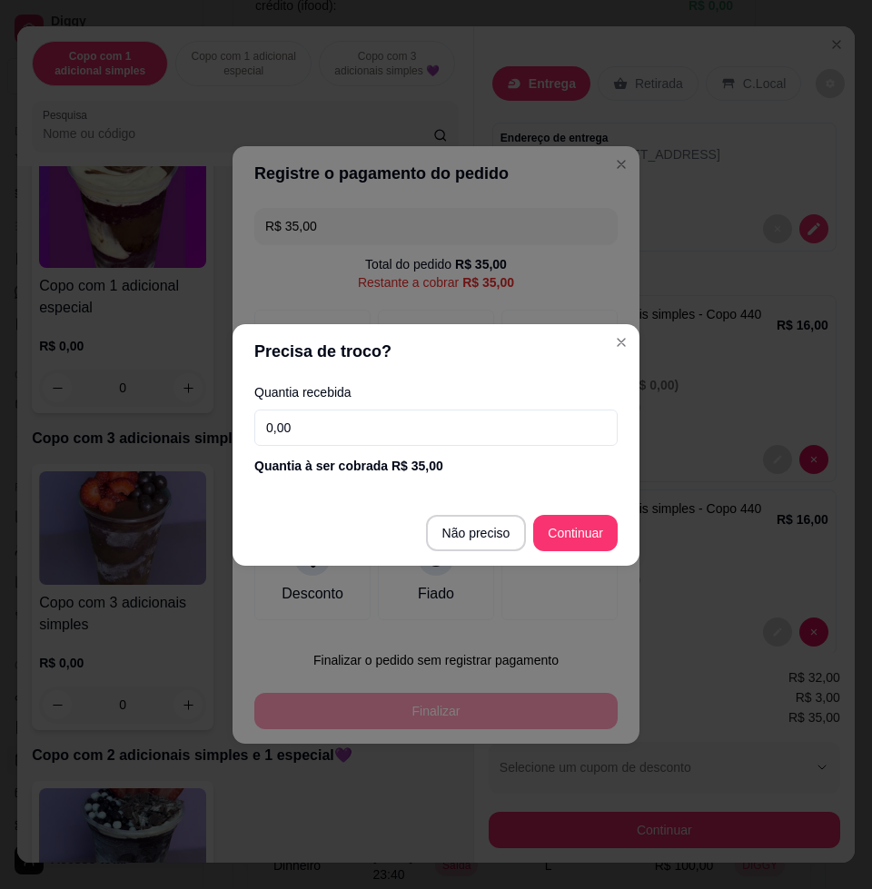
click at [377, 425] on input "0,00" at bounding box center [435, 427] width 363 height 36
type input "100,00"
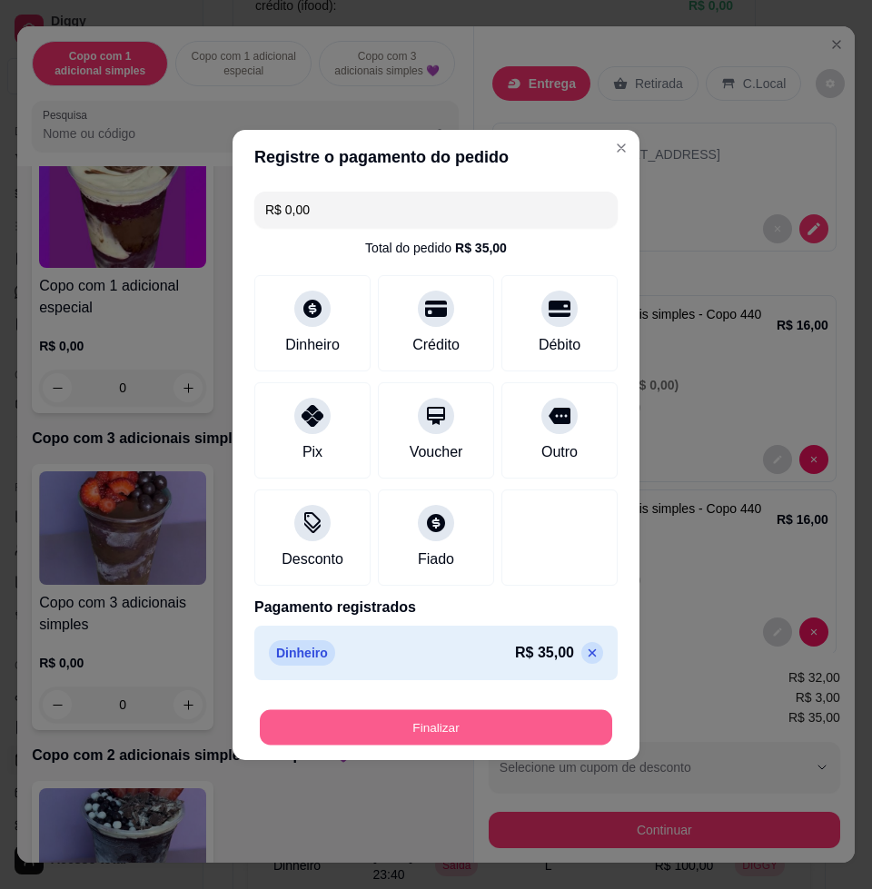
click at [504, 712] on button "Finalizar" at bounding box center [436, 726] width 352 height 35
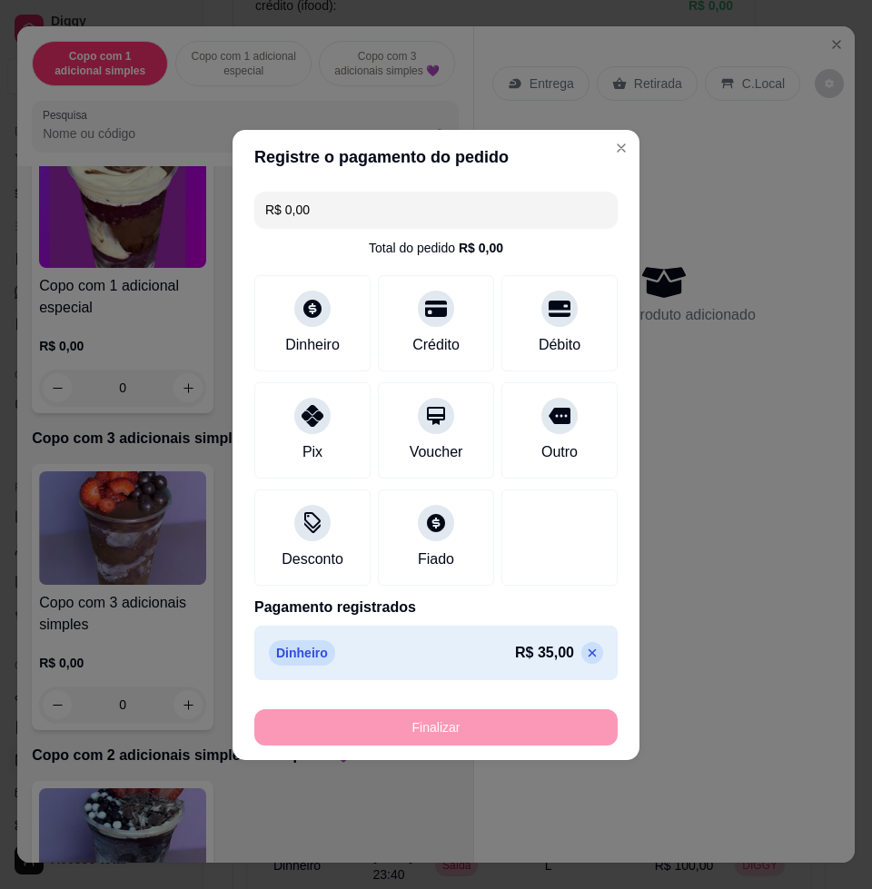
type input "-R$ 35,00"
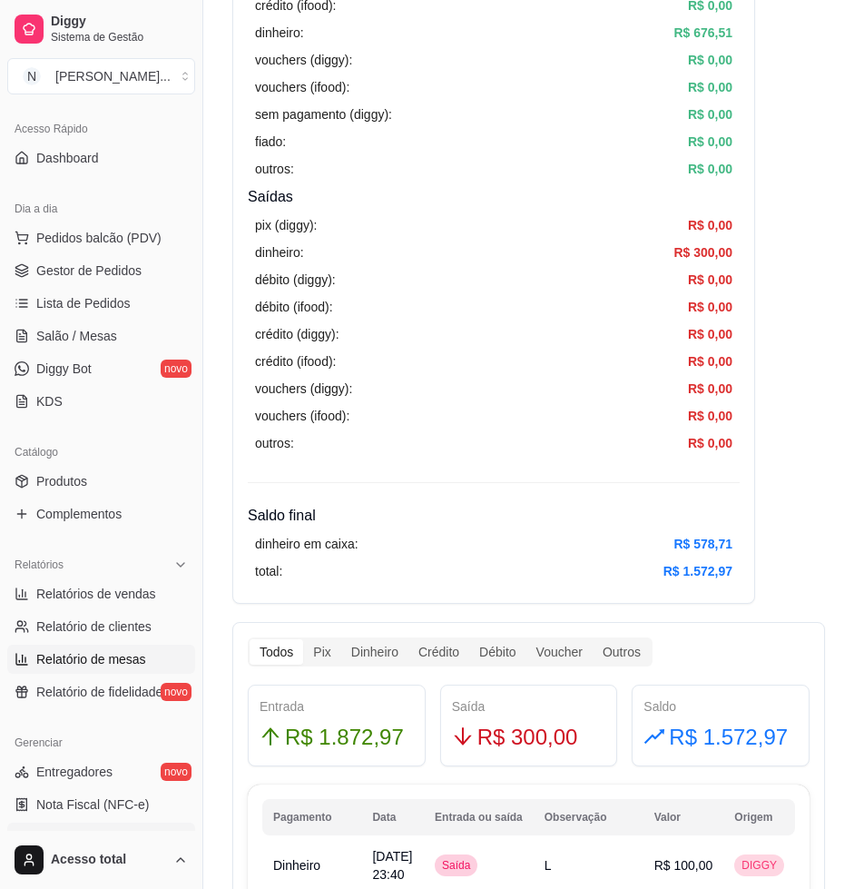
scroll to position [227, 0]
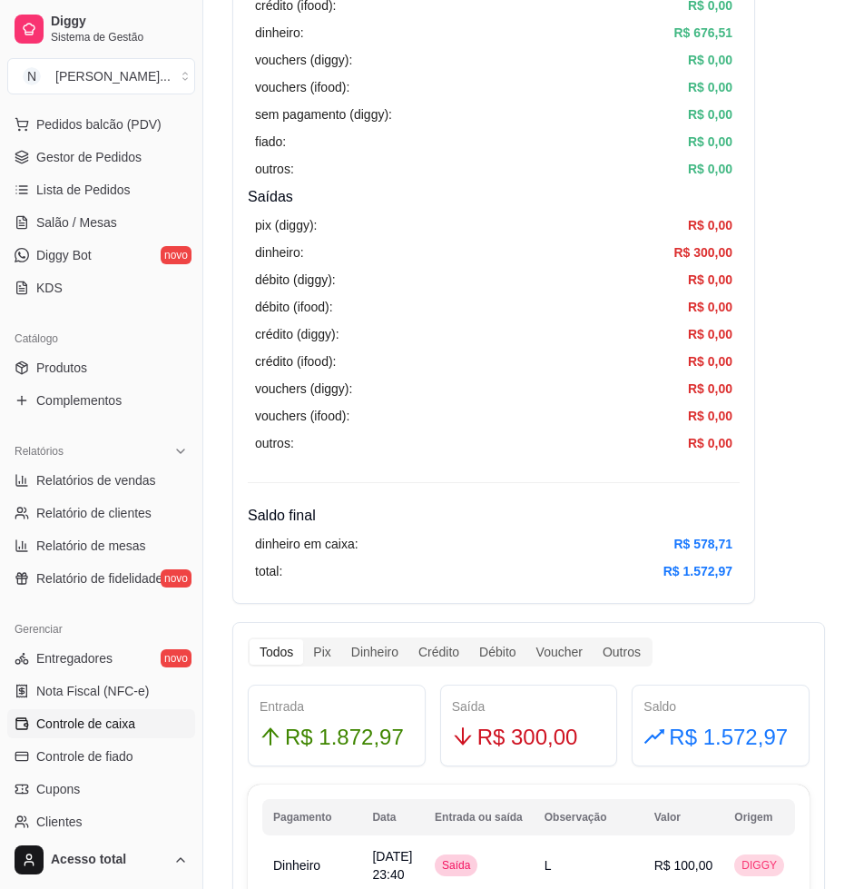
click at [109, 721] on span "Controle de caixa" at bounding box center [85, 724] width 99 height 18
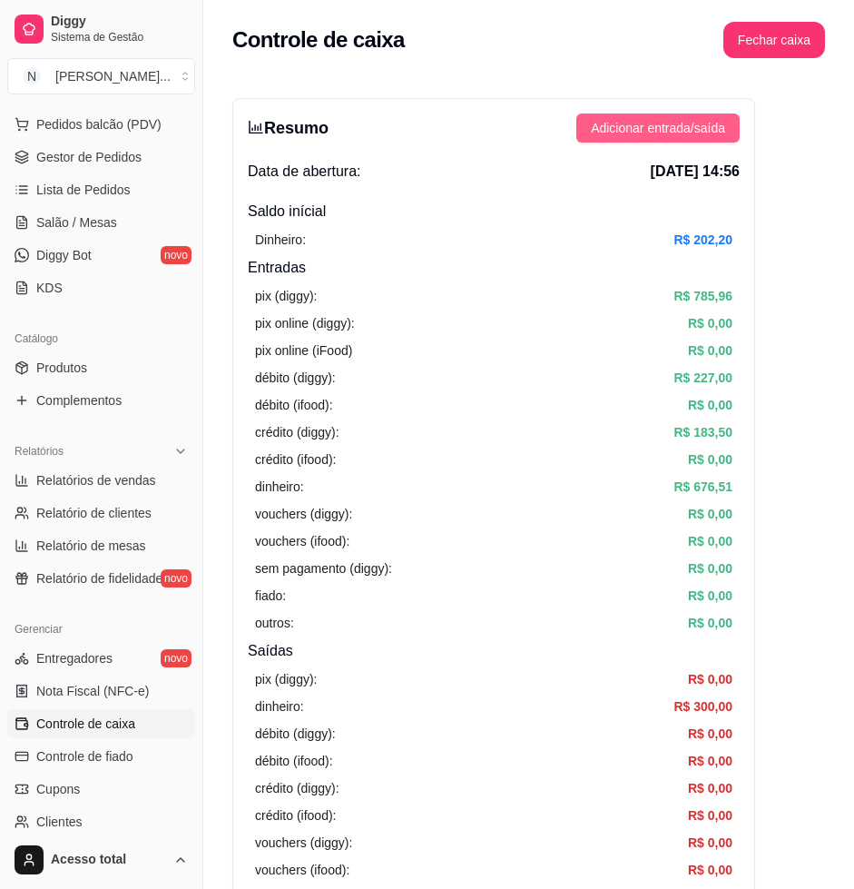
click at [669, 131] on span "Adicionar entrada/saída" at bounding box center [658, 128] width 134 height 20
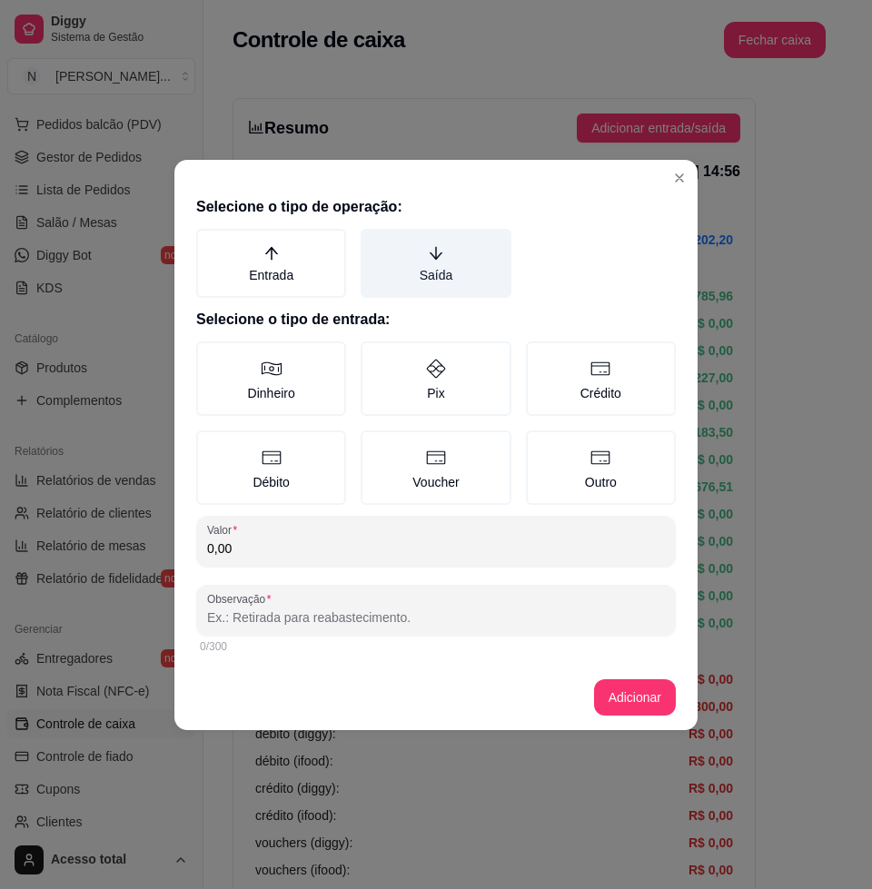
click at [433, 261] on label "Saída" at bounding box center [435, 263] width 150 height 69
click at [374, 242] on button "Saída" at bounding box center [367, 235] width 15 height 15
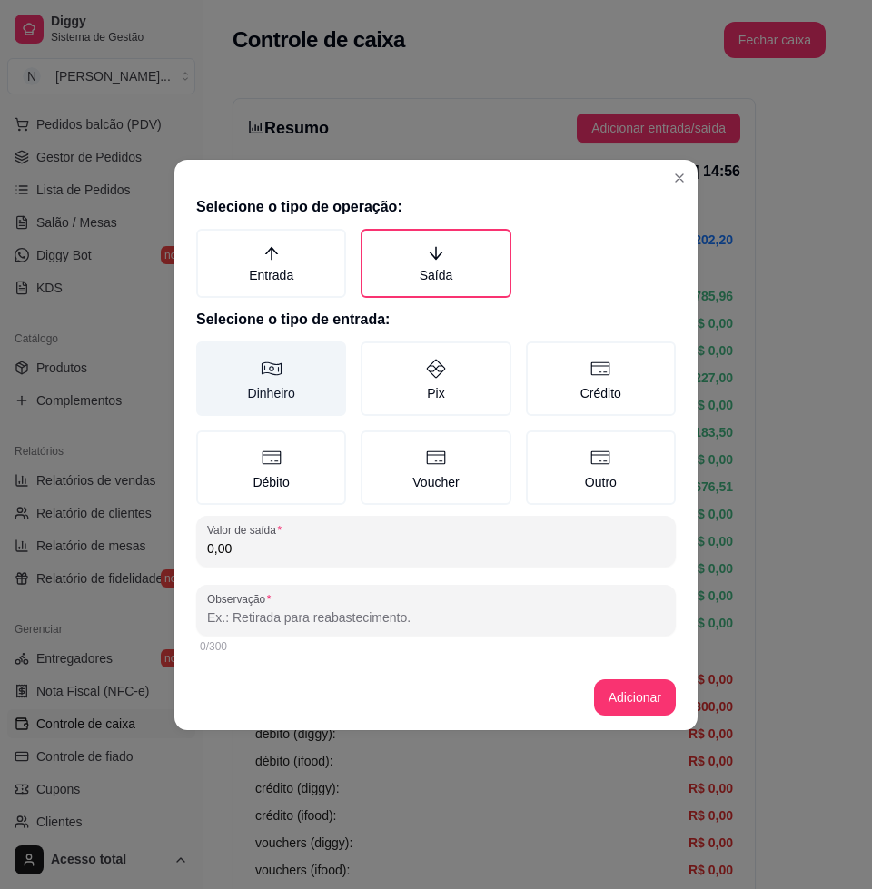
click at [314, 396] on label "Dinheiro" at bounding box center [271, 378] width 150 height 74
click at [210, 355] on button "Dinheiro" at bounding box center [202, 347] width 15 height 15
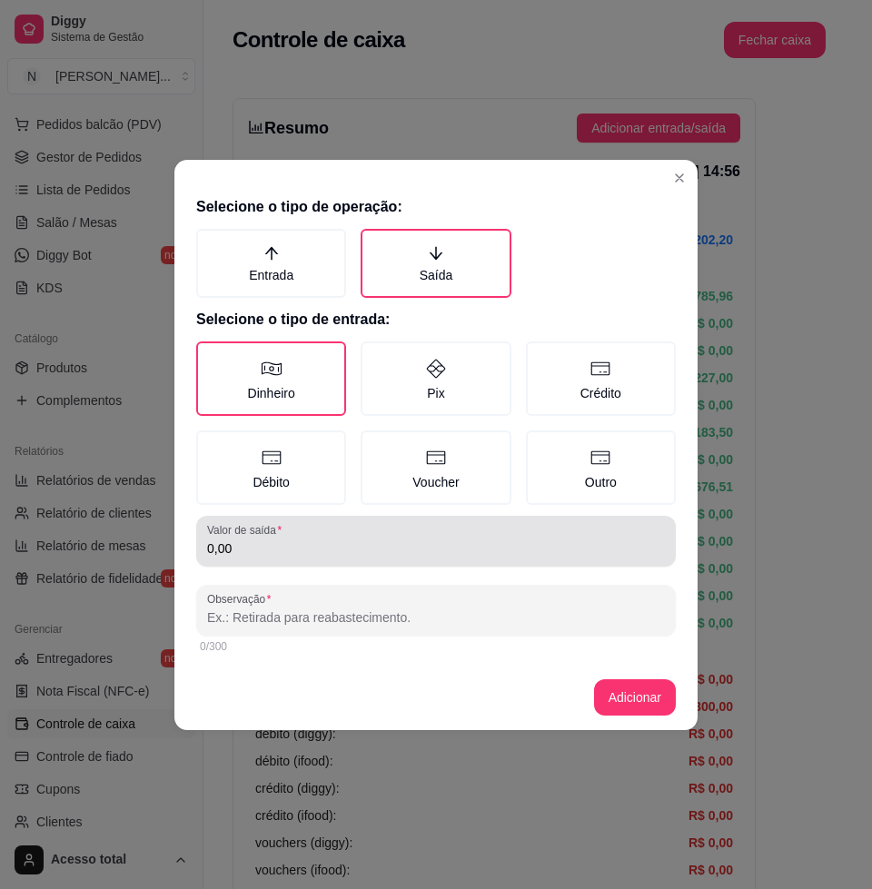
click at [308, 539] on input "0,00" at bounding box center [436, 548] width 458 height 18
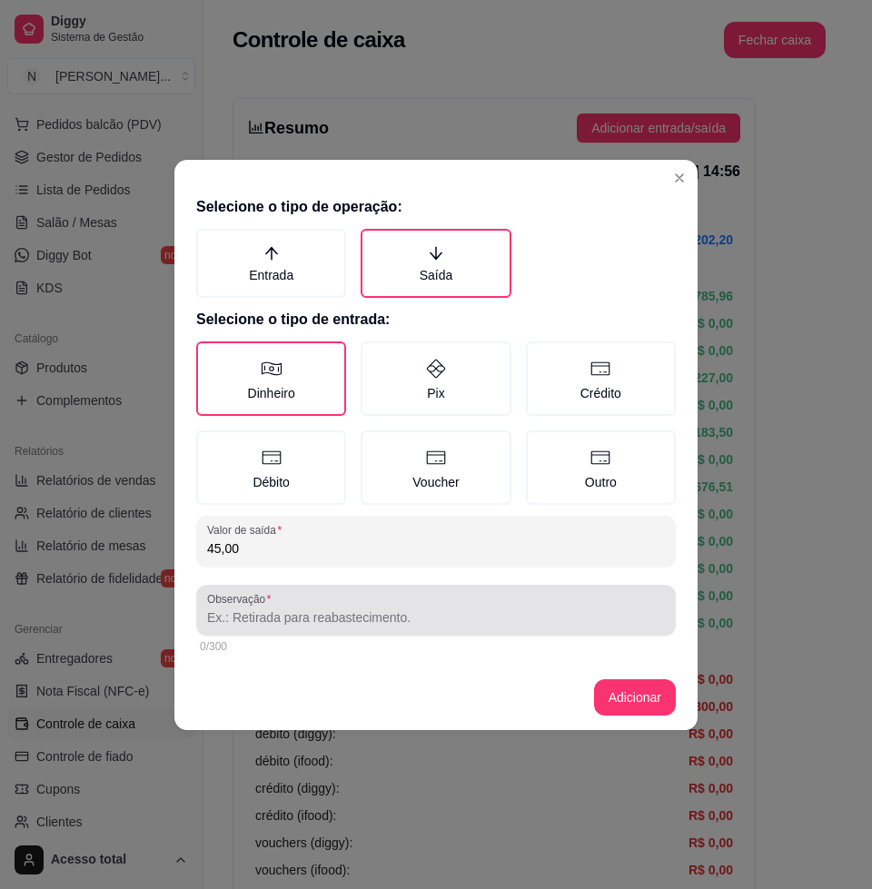
type input "45,00"
click at [322, 602] on div at bounding box center [436, 610] width 458 height 36
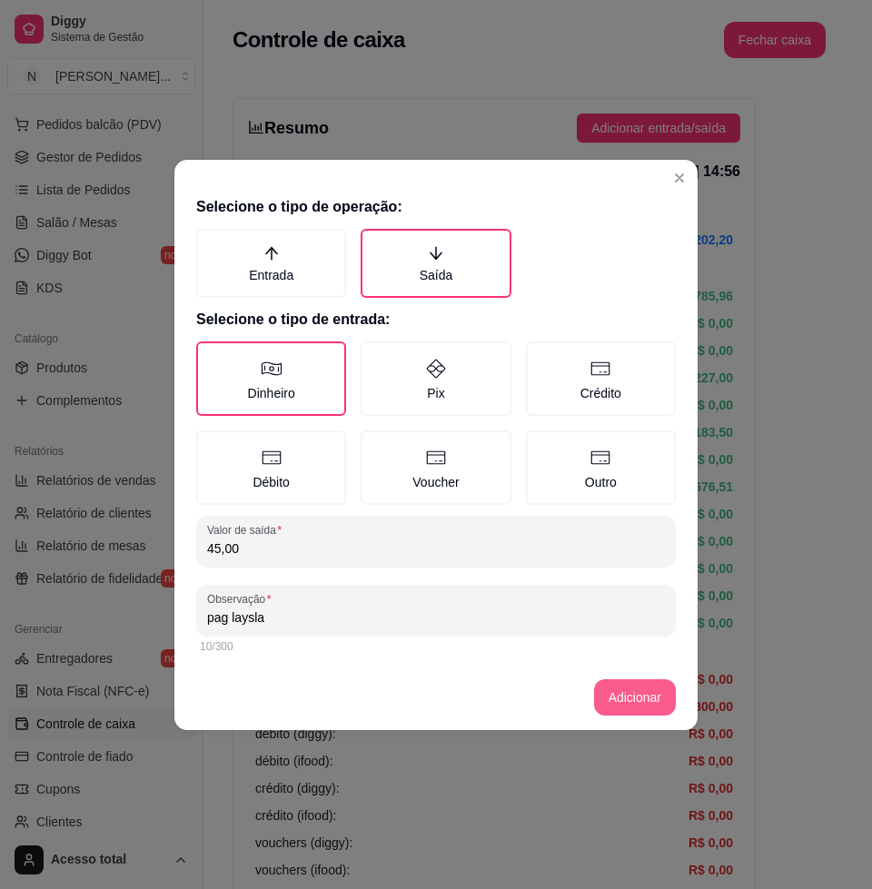
type input "pag laysla"
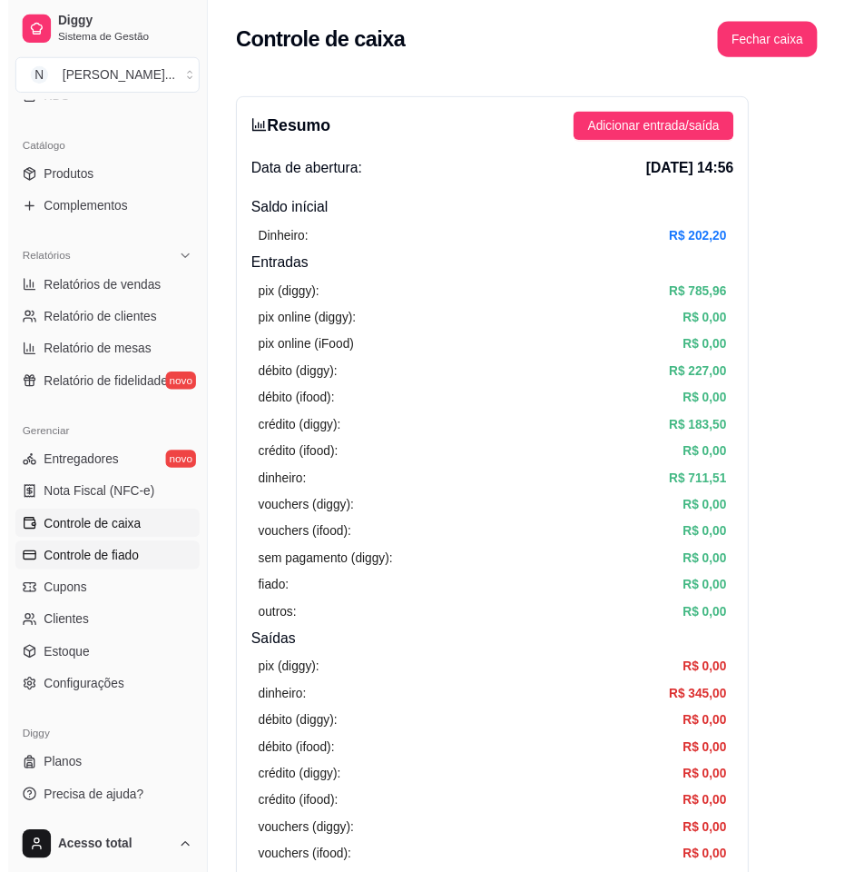
scroll to position [77, 0]
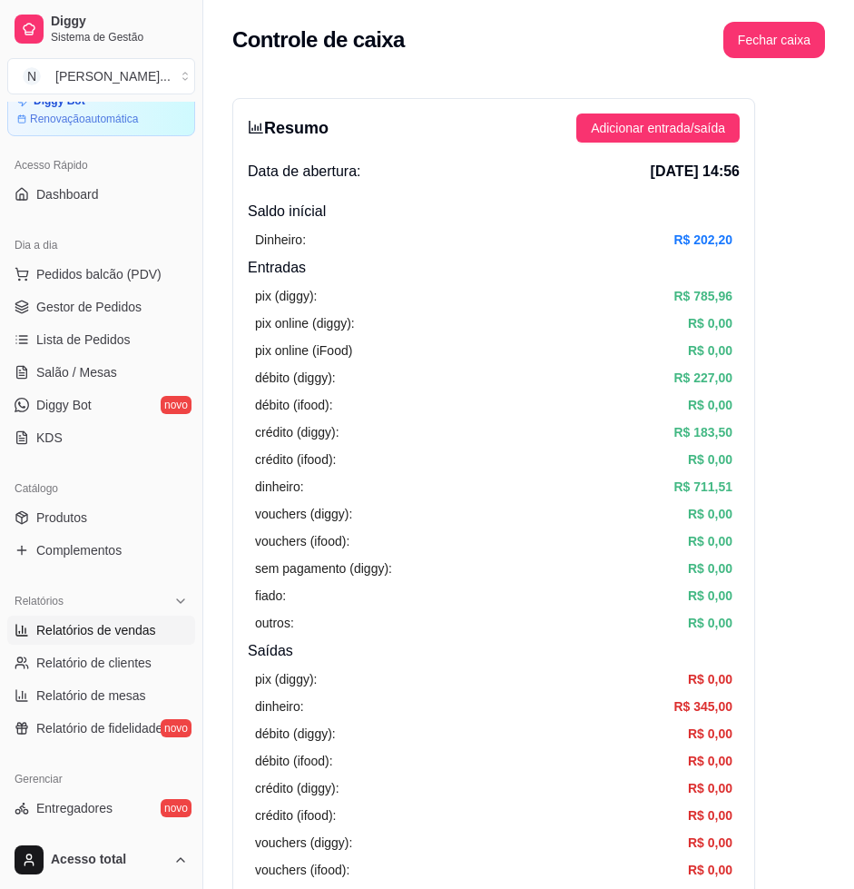
click at [93, 619] on link "Relatórios de vendas" at bounding box center [101, 630] width 188 height 29
select select "ALL"
select select "0"
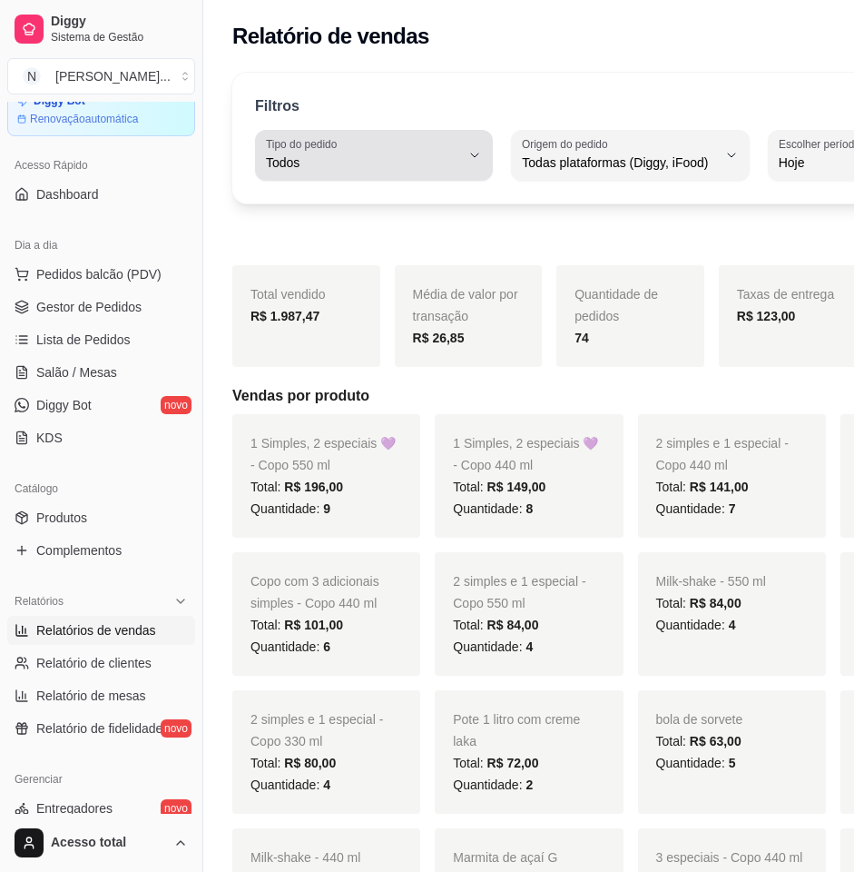
click at [415, 151] on div "Todos" at bounding box center [363, 155] width 194 height 36
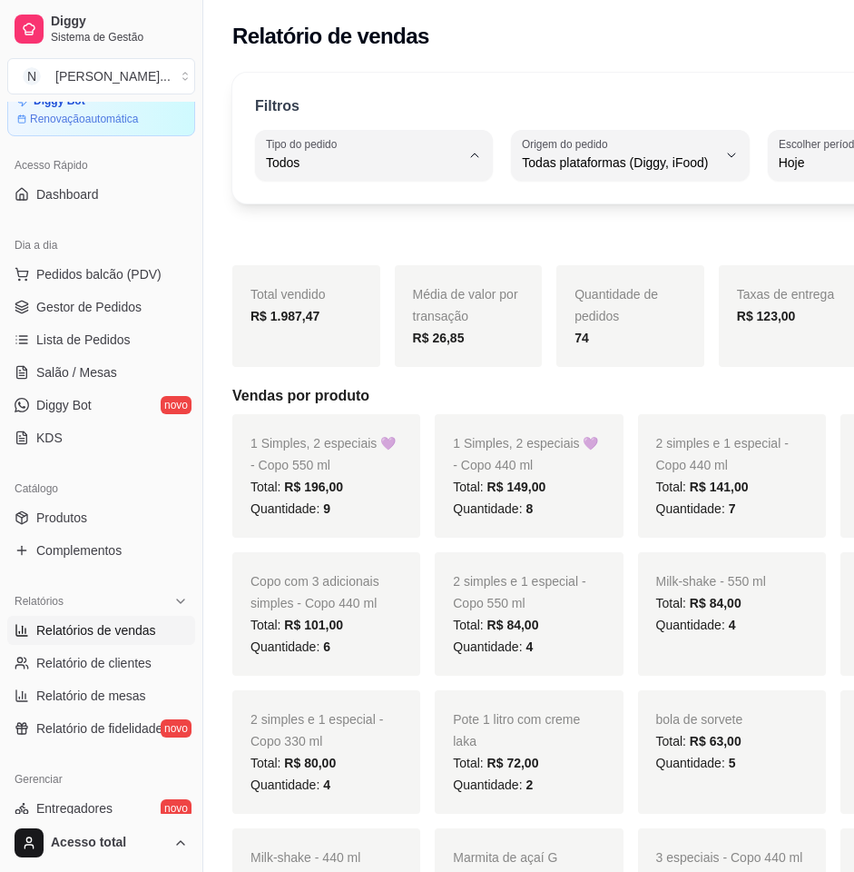
click at [396, 239] on span "Entrega" at bounding box center [345, 235] width 145 height 17
type input "DELIVERY"
select select "DELIVERY"
